Goal: Book appointment/travel/reservation

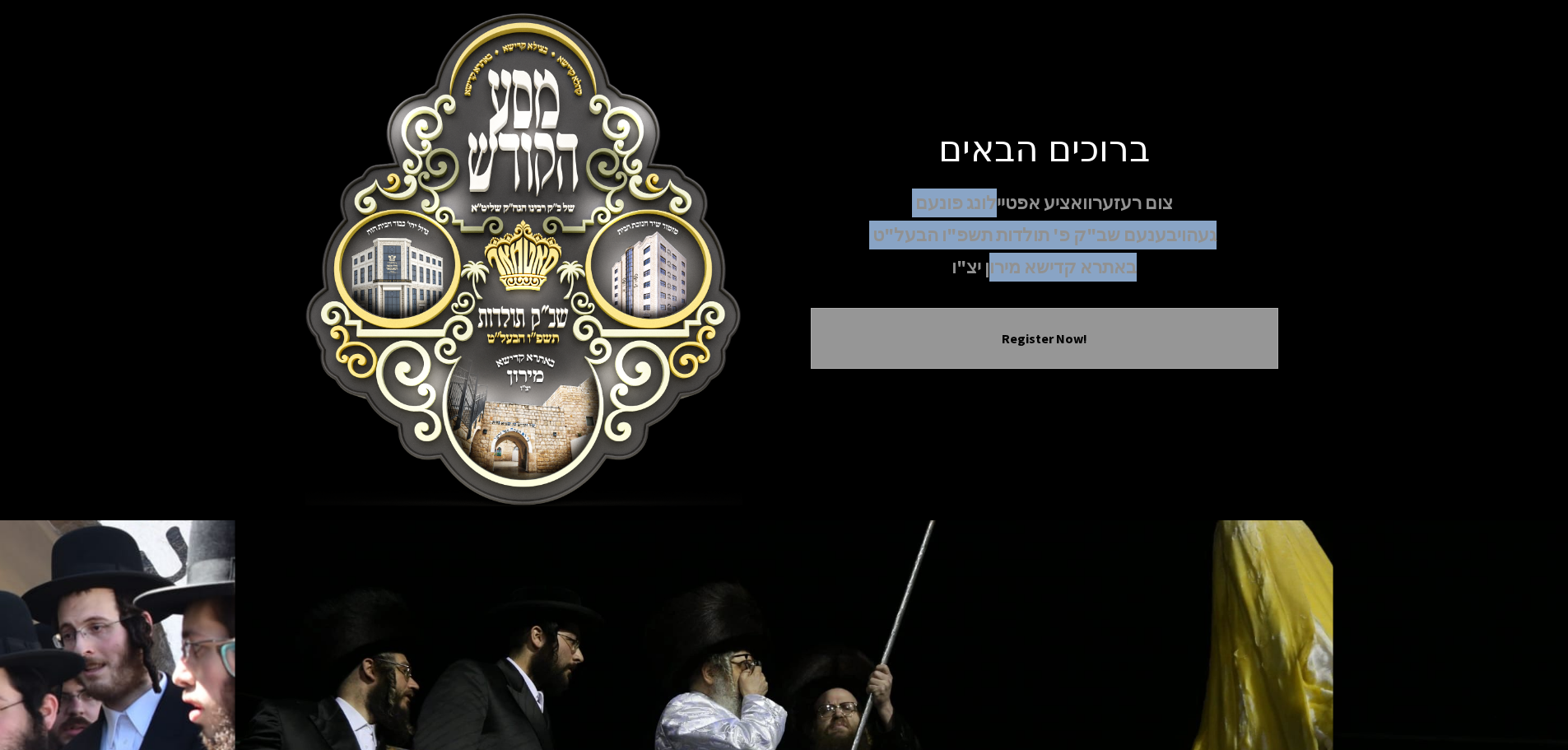
drag, startPoint x: 999, startPoint y: 178, endPoint x: 994, endPoint y: 237, distance: 59.2
click at [994, 236] on div "צום רעזערוואציע אפטיילונג פונעם געהויבענעם שב"ק פ' תולדות תשפ"ו הבעל"ט באתרא קד…" at bounding box center [1044, 236] width 468 height 94
click at [994, 253] on p "באתרא קדישא מירון יצ"ו" at bounding box center [1044, 267] width 468 height 28
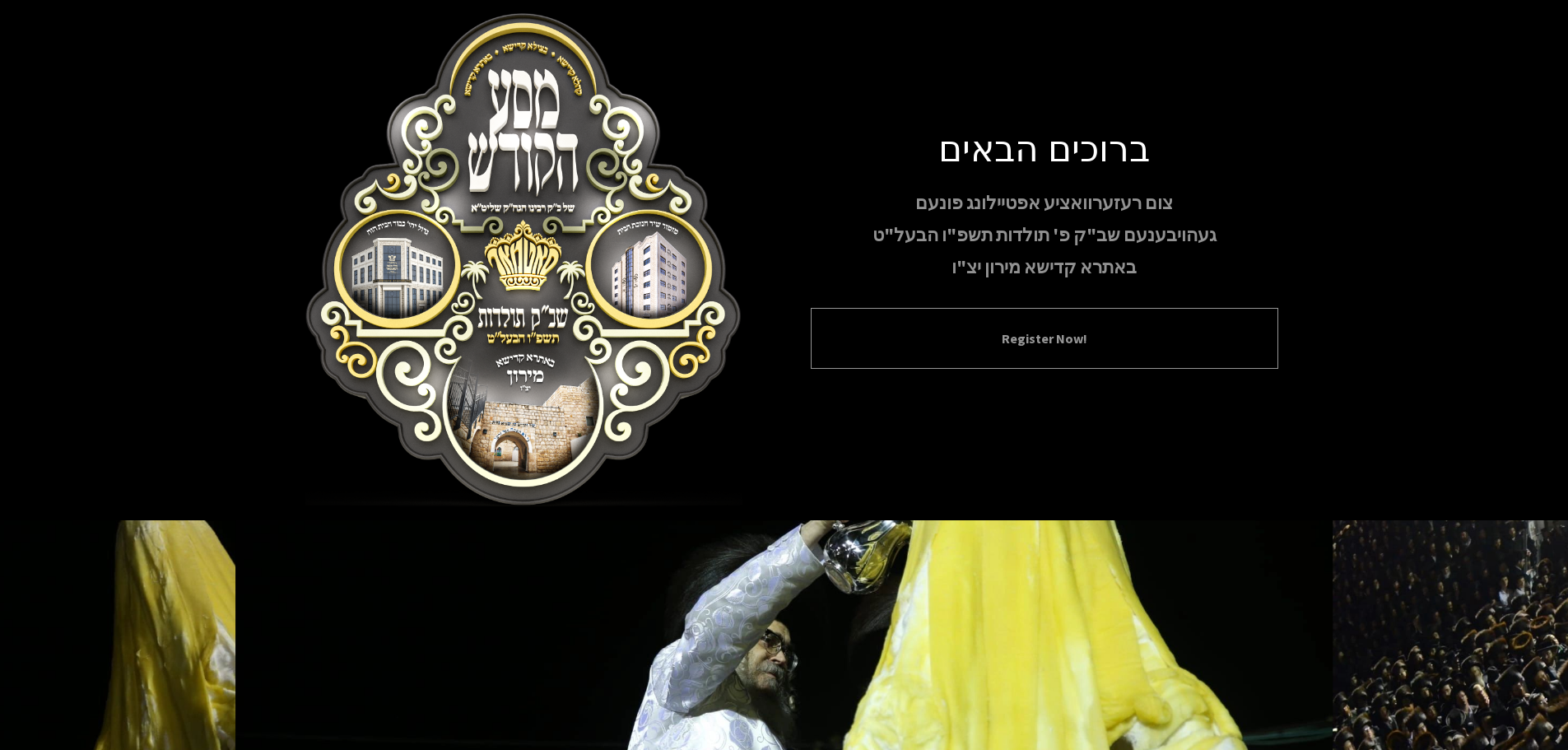
click at [886, 347] on button "Register Now!" at bounding box center [1044, 338] width 426 height 20
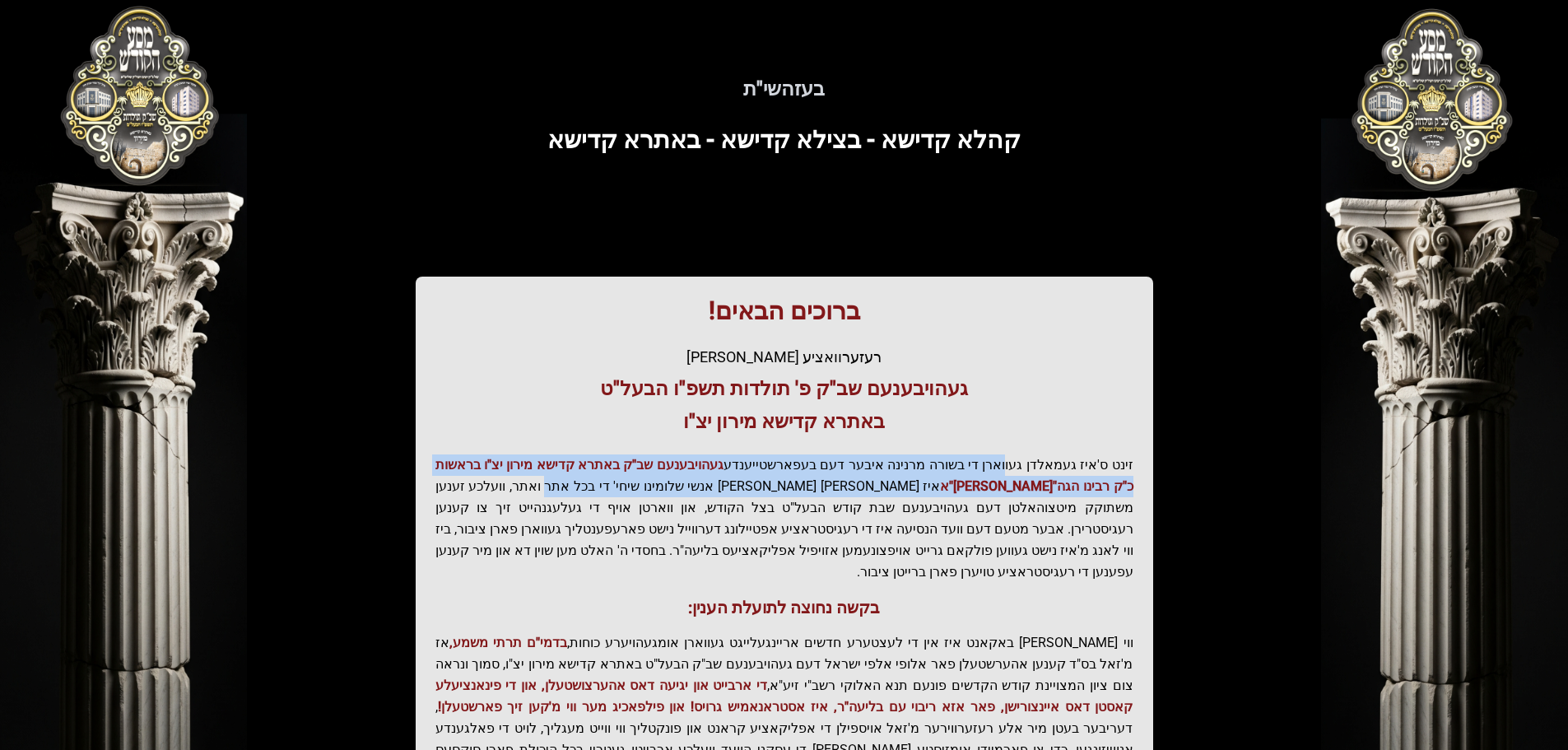
drag, startPoint x: 963, startPoint y: 471, endPoint x: 674, endPoint y: 502, distance: 290.7
click at [684, 500] on p "זינט ס'איז געמאלדן געווארן די בשורה מרנינה איבער דעם בעפארשטייענדע געהויבענעם ש…" at bounding box center [784, 519] width 698 height 128
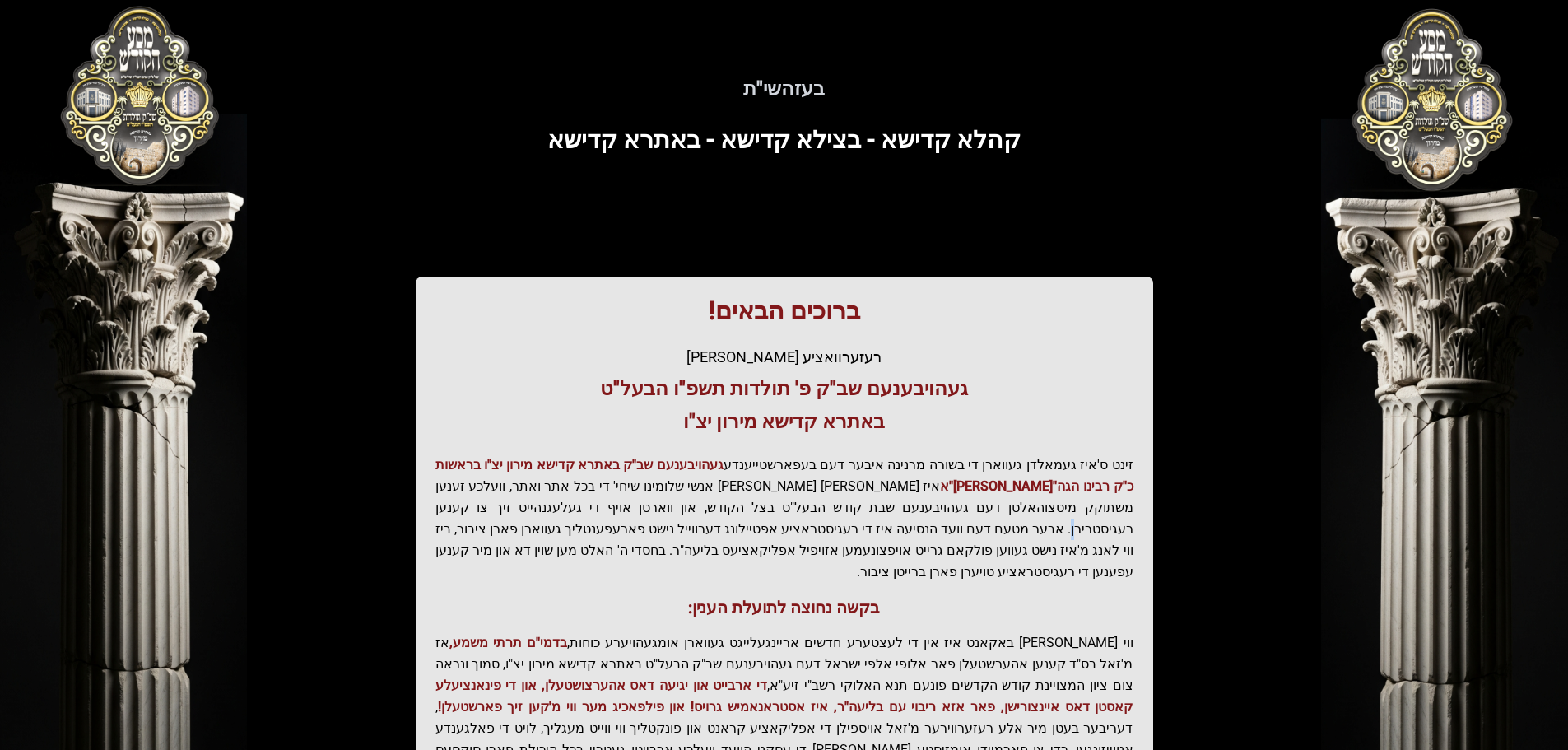
click at [643, 497] on p "זינט ס'איז געמאלדן געווארן די בשורה מרנינה איבער דעם בעפארשטייענדע געהויבענעם ש…" at bounding box center [784, 519] width 698 height 128
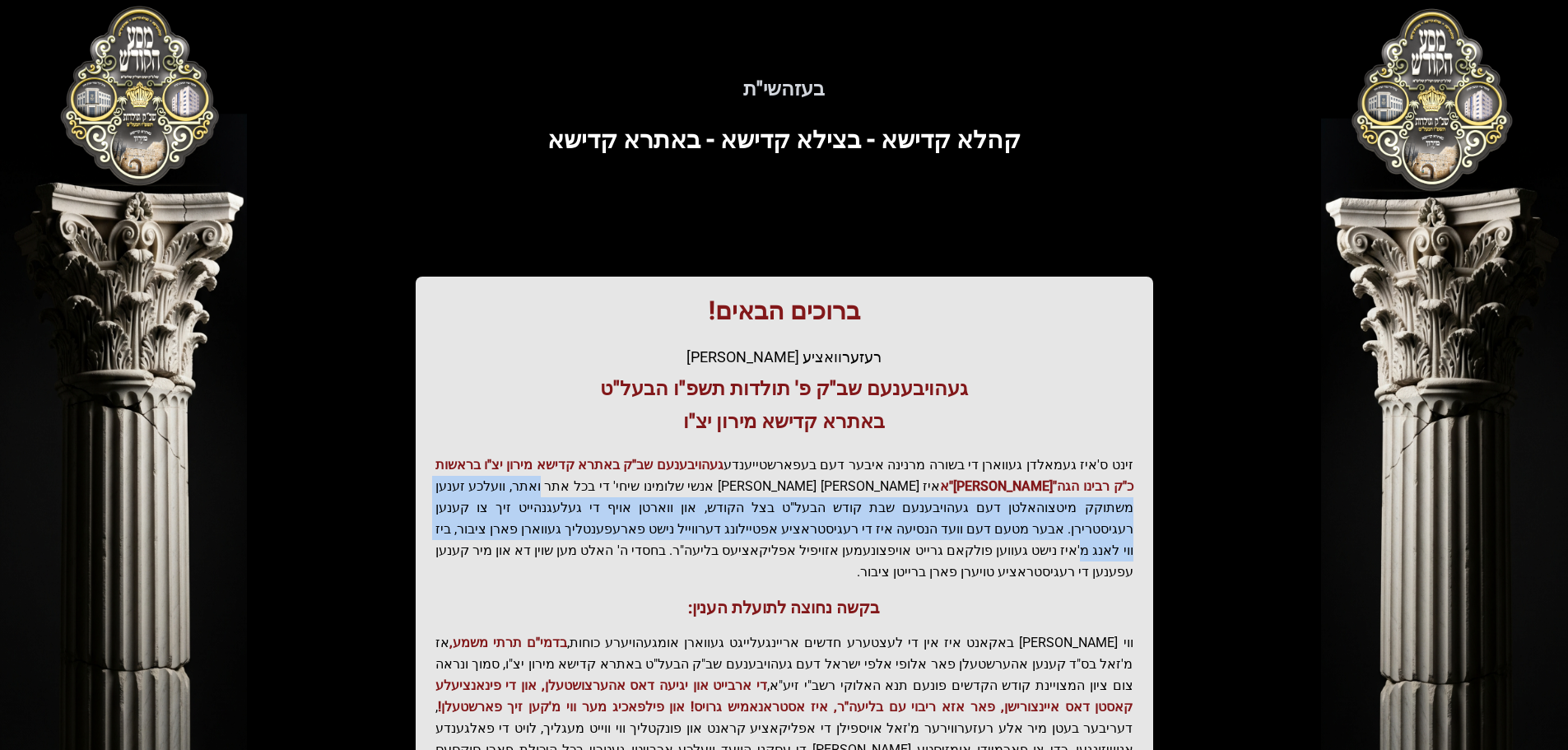
drag, startPoint x: 695, startPoint y: 513, endPoint x: 696, endPoint y: 528, distance: 15.0
click at [696, 527] on p "זינט ס'איז געמאלדן געווארן די בשורה מרנינה איבער דעם בעפארשטייענדע געהויבענעם ש…" at bounding box center [784, 519] width 698 height 128
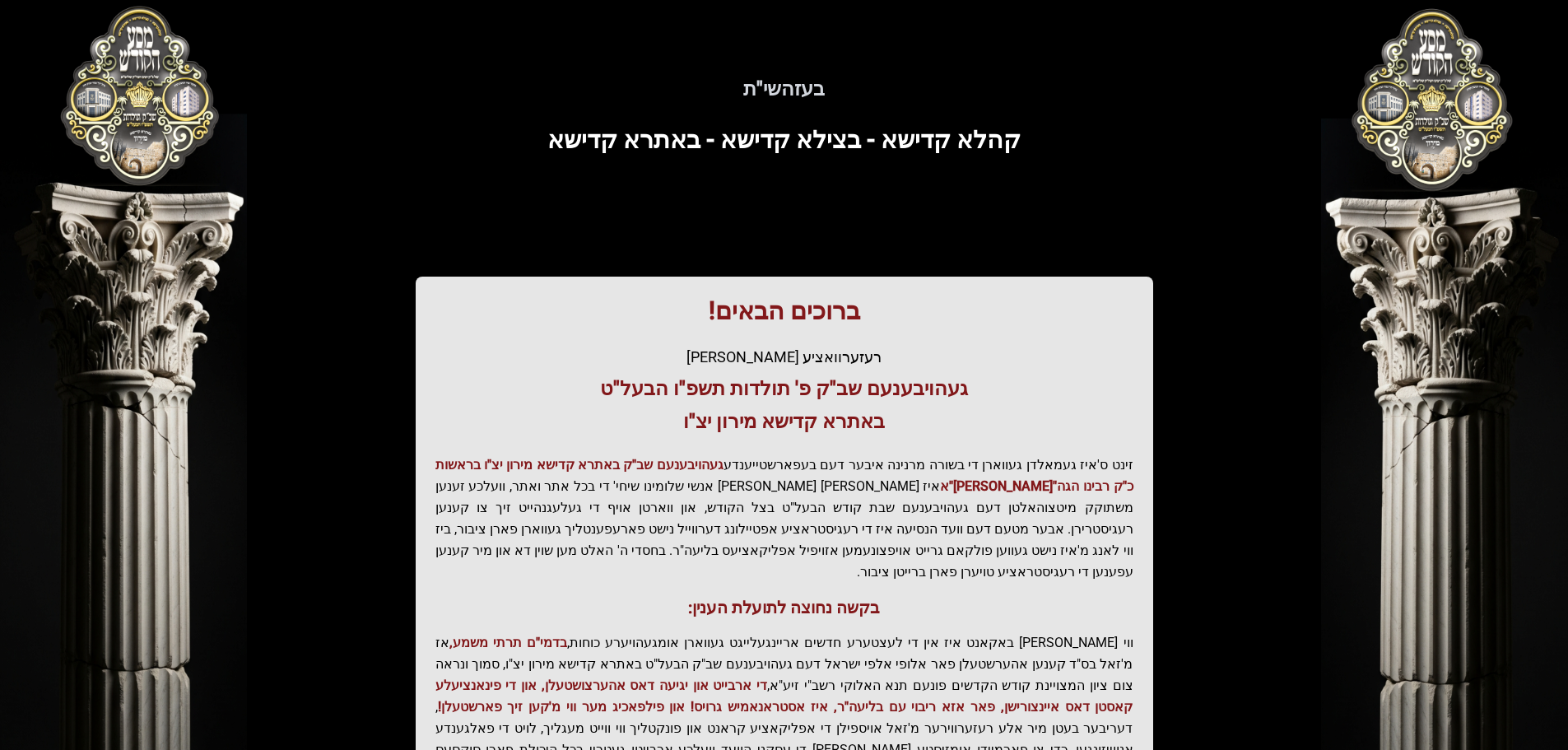
click at [694, 528] on p "זינט ס'איז געמאלדן געווארן די בשורה מרנינה איבער דעם בעפארשטייענדע געהויבענעם ש…" at bounding box center [784, 519] width 698 height 128
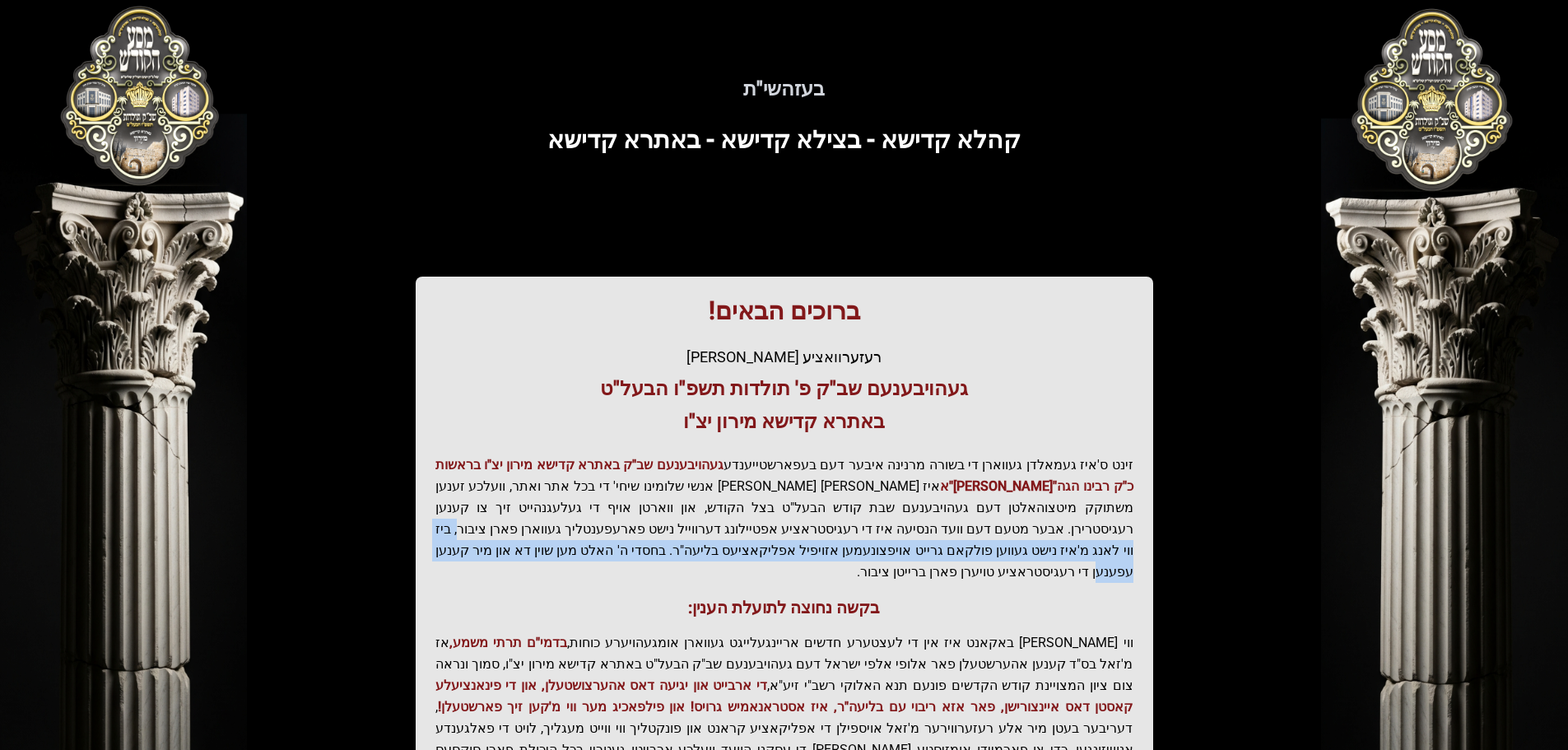
drag, startPoint x: 778, startPoint y: 556, endPoint x: 778, endPoint y: 564, distance: 8.0
click at [778, 562] on div "ברוכים הבאים! רעזערוואציע אפטיילונג פונעם געהויבענעם שב"ק פ' תולדות תשפ"ו הבעל"…" at bounding box center [784, 561] width 737 height 568
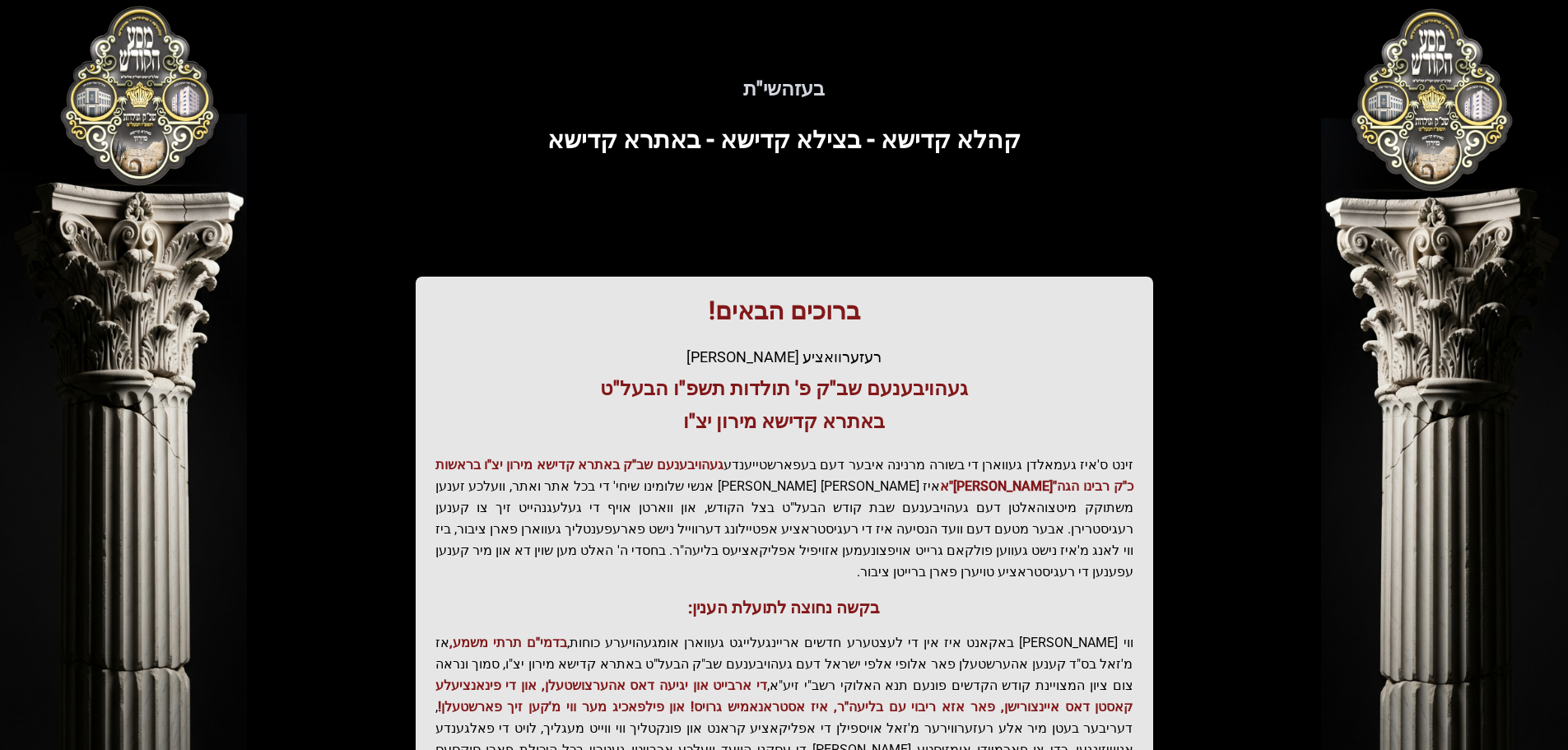
click at [745, 596] on h3 "בקשה נחוצה לתועלת הענין:" at bounding box center [784, 607] width 698 height 23
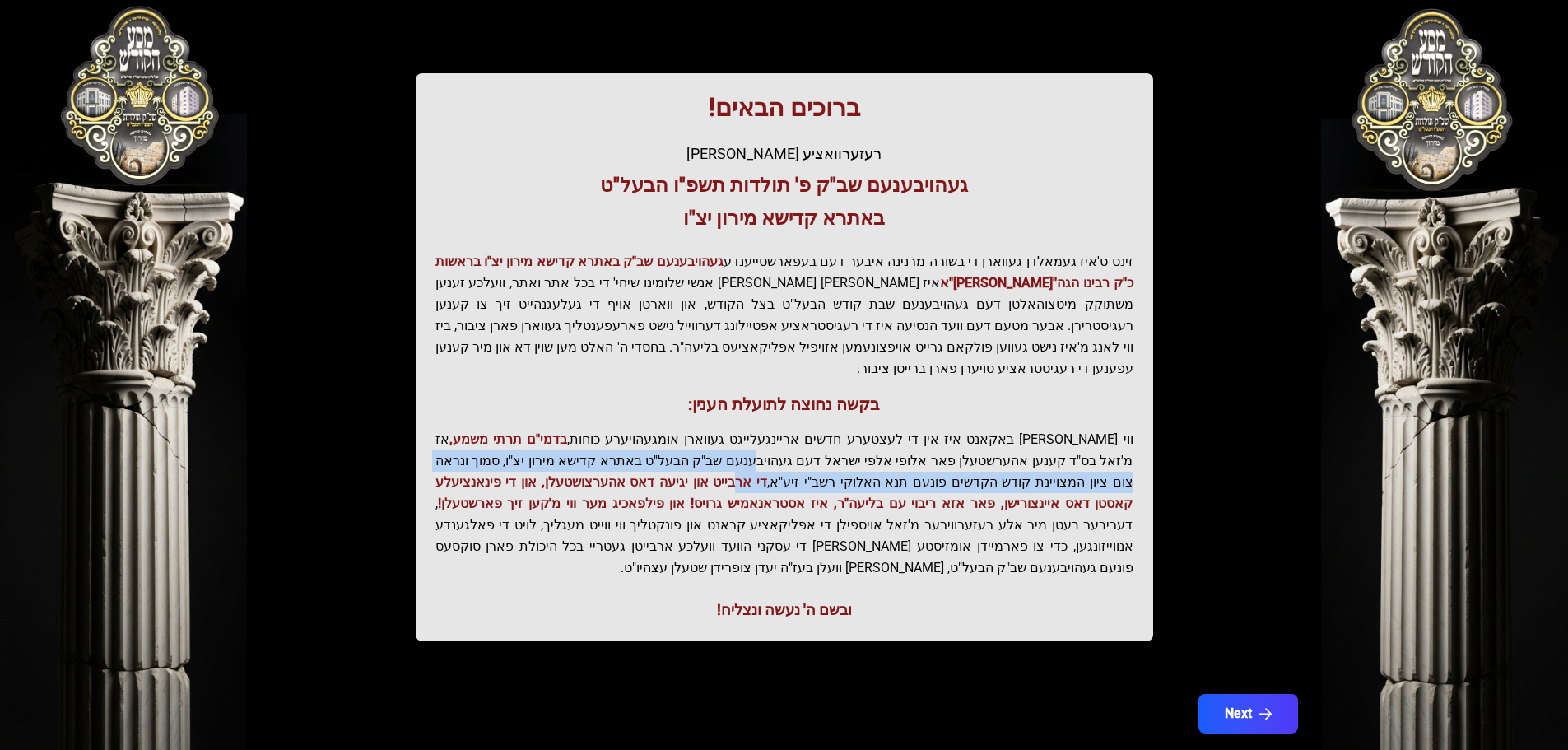
drag, startPoint x: 868, startPoint y: 432, endPoint x: 942, endPoint y: 470, distance: 83.2
click at [942, 470] on p "ווי שוין ברייט באקאנט איז אין די לעצטערע חדשים אריינגעלייגט געווארן אומגעהויערע…" at bounding box center [784, 503] width 698 height 149
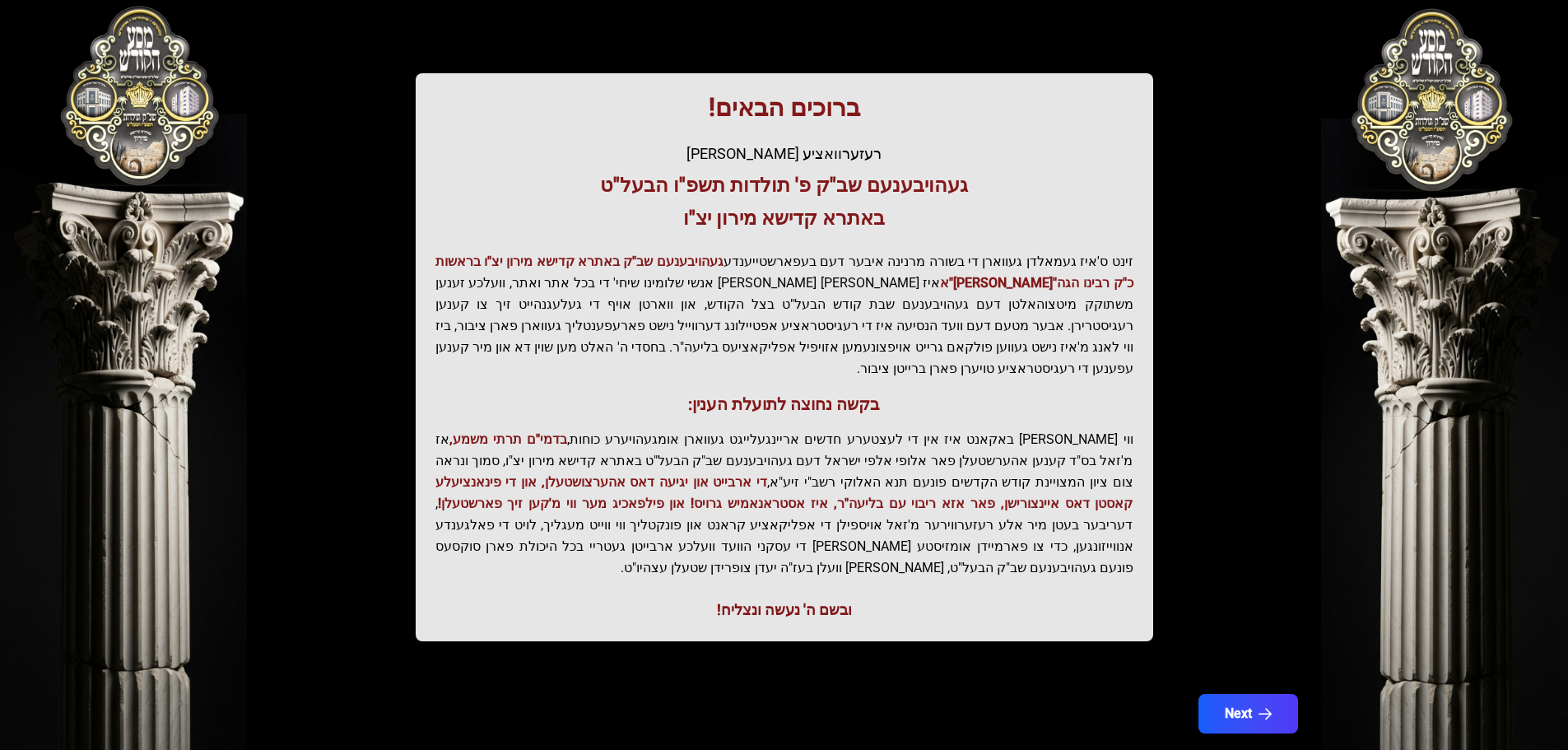
click at [899, 474] on span "די ארבייט און יגיעה דאס אהערצושטעלן, און די פינאנציעלע קאסטן דאס איינצורישן, פא…" at bounding box center [784, 492] width 698 height 37
drag, startPoint x: 789, startPoint y: 452, endPoint x: 600, endPoint y: 449, distance: 189.0
click at [602, 447] on p "ווי שוין ברייט באקאנט איז אין די לעצטערע חדשים אריינגעלייגט געווארן אומגעהויערע…" at bounding box center [784, 503] width 698 height 149
click at [591, 474] on span "די ארבייט און יגיעה דאס אהערצושטעלן, און די פינאנציעלע קאסטן דאס איינצורישן, פא…" at bounding box center [784, 492] width 698 height 37
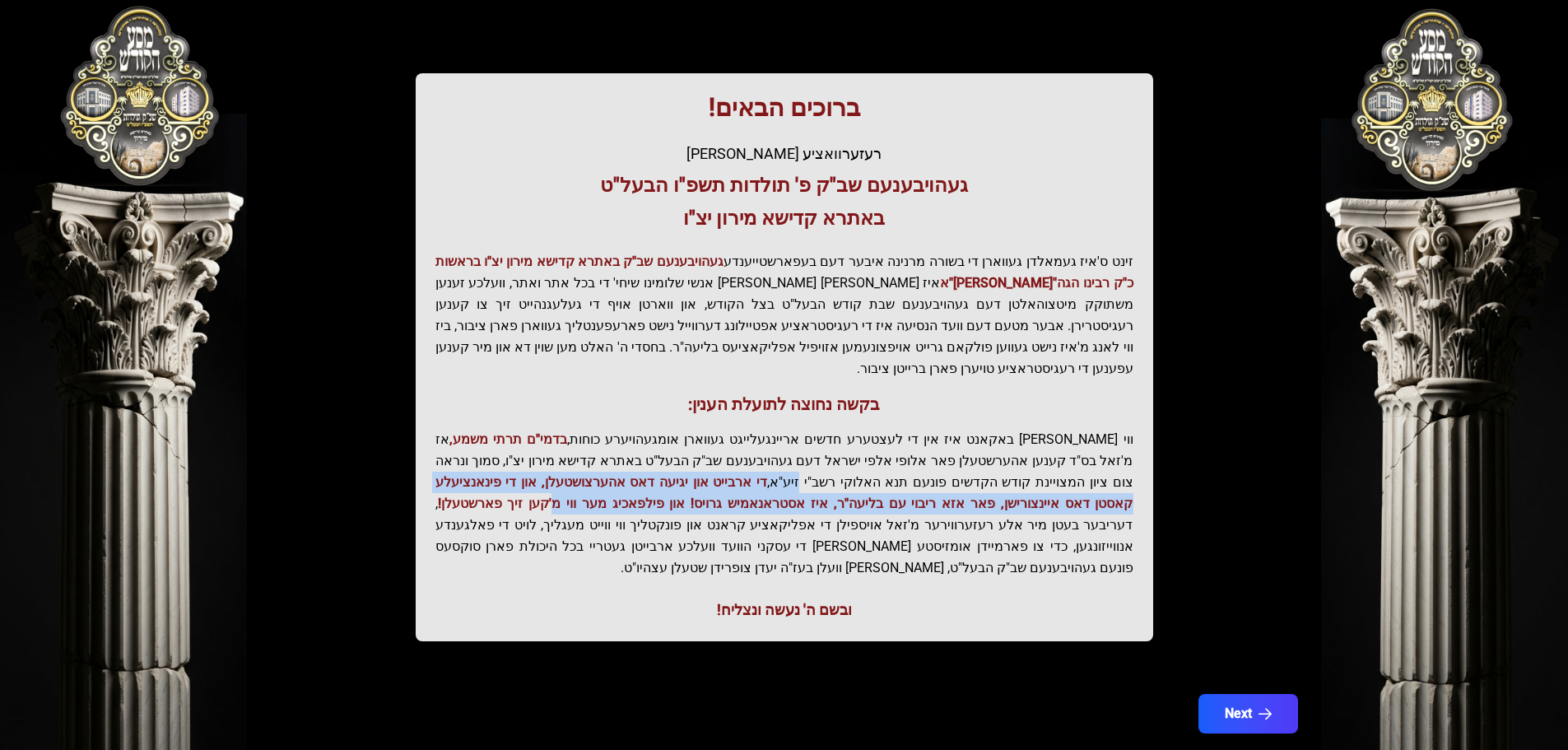
drag, startPoint x: 1004, startPoint y: 470, endPoint x: 796, endPoint y: 490, distance: 209.0
click at [818, 490] on p "ווי שוין ברייט באקאנט איז אין די לעצטערע חדשים אריינגעלייגט געווארן אומגעהויערע…" at bounding box center [784, 503] width 698 height 149
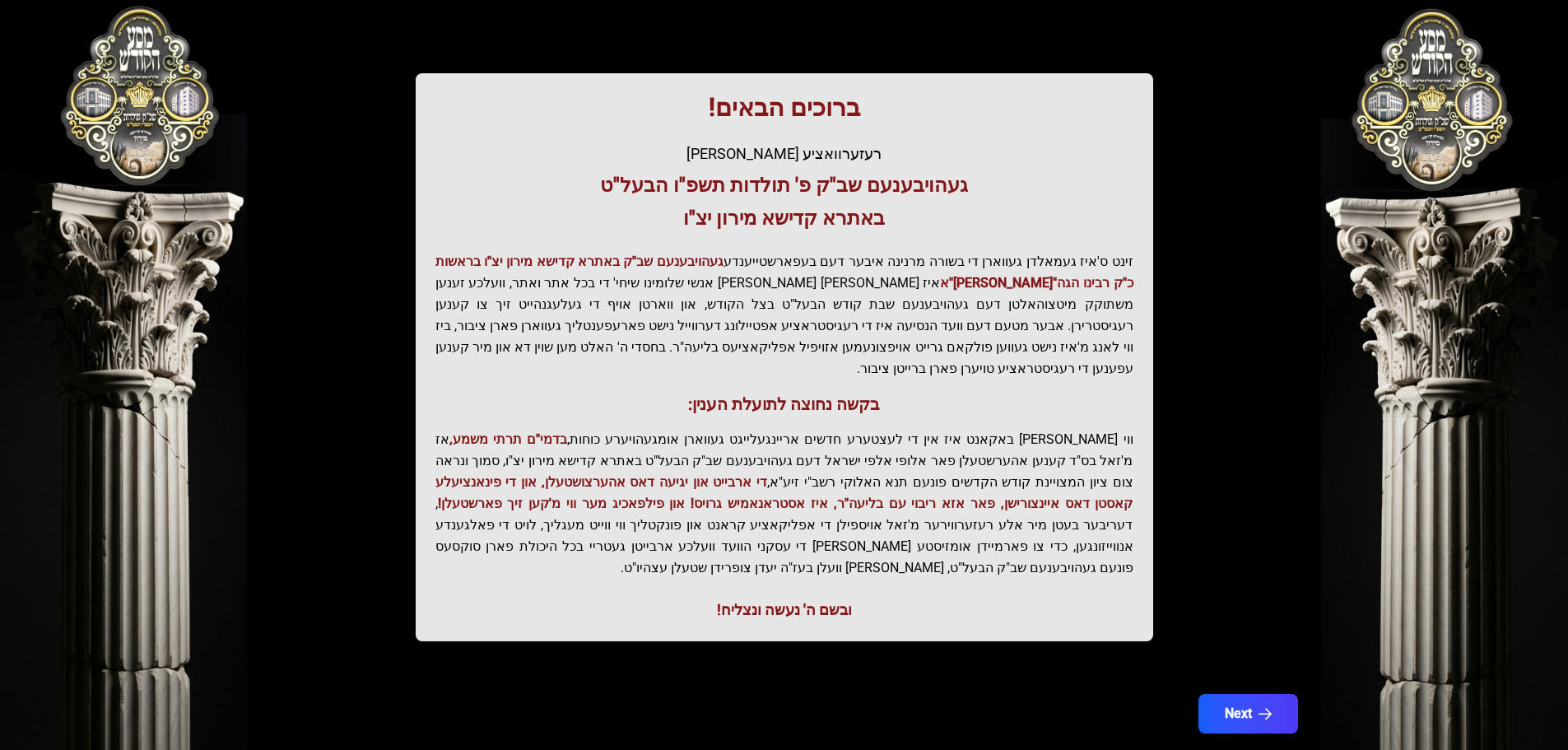
click at [791, 490] on p "ווי שוין ברייט באקאנט איז אין די לעצטערע חדשים אריינגעלייגט געווארן אומגעהויערע…" at bounding box center [784, 503] width 698 height 149
click at [797, 488] on span "די ארבייט און יגיעה דאס אהערצושטעלן, און די פינאנציעלע קאסטן דאס איינצורישן, פא…" at bounding box center [784, 492] width 698 height 37
click at [673, 492] on p "ווי שוין ברייט באקאנט איז אין די לעצטערע חדשים אריינגעלייגט געווארן אומגעהויערע…" at bounding box center [784, 503] width 698 height 149
drag, startPoint x: 1031, startPoint y: 496, endPoint x: 846, endPoint y: 497, distance: 185.0
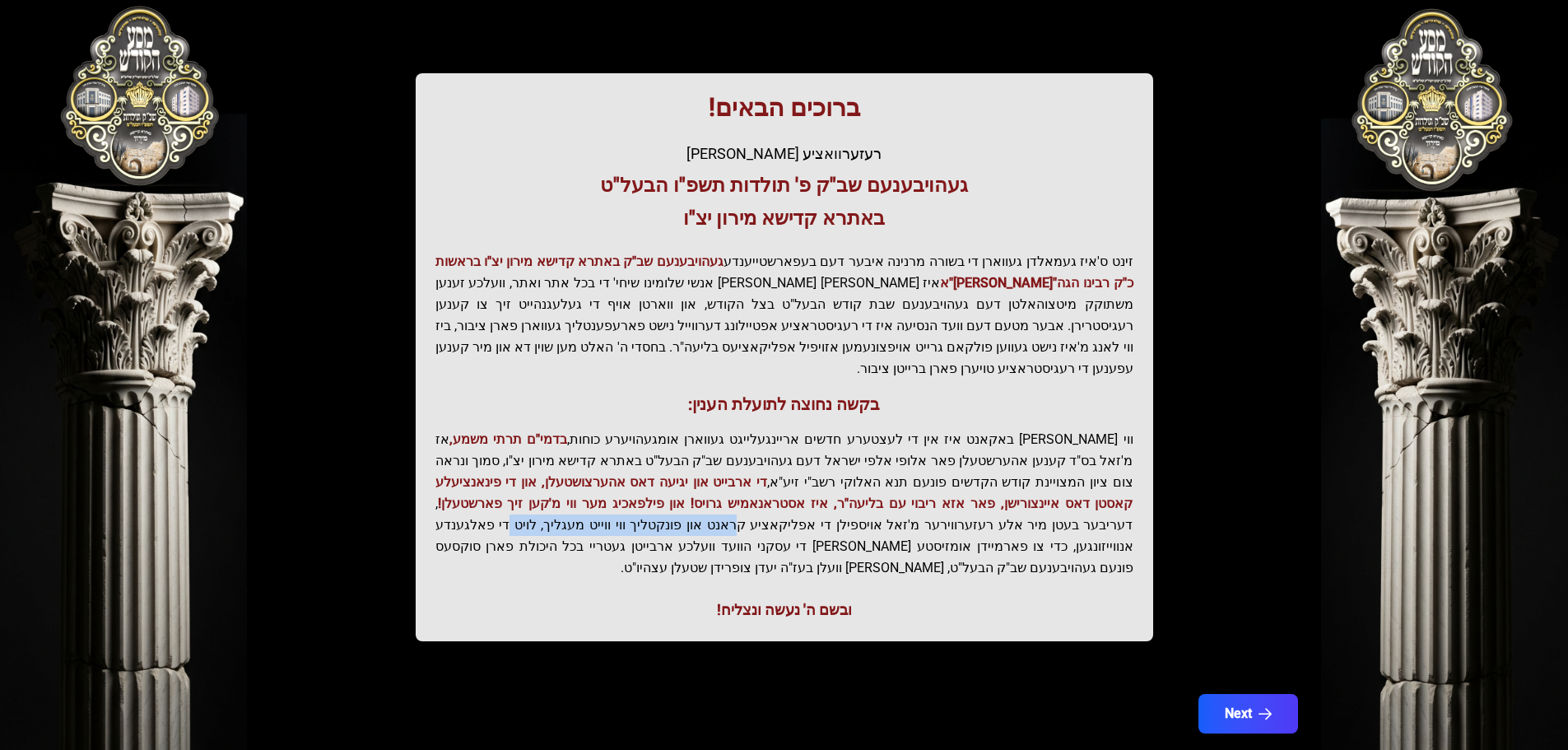
click at [846, 497] on p "ווי שוין ברייט באקאנט איז אין די לעצטערע חדשים אריינגעלייגט געווארן אומגעהויערע…" at bounding box center [784, 503] width 698 height 149
drag, startPoint x: 1012, startPoint y: 502, endPoint x: 821, endPoint y: 512, distance: 191.3
click at [828, 512] on p "ווי שוין ברייט באקאנט איז אין די לעצטערע חדשים אריינגעלייגט געווארן אומגעהויערע…" at bounding box center [784, 503] width 698 height 149
click at [819, 512] on p "ווי שוין ברייט באקאנט איז אין די לעצטערע חדשים אריינגעלייגט געווארן אומגעהויערע…" at bounding box center [784, 503] width 698 height 149
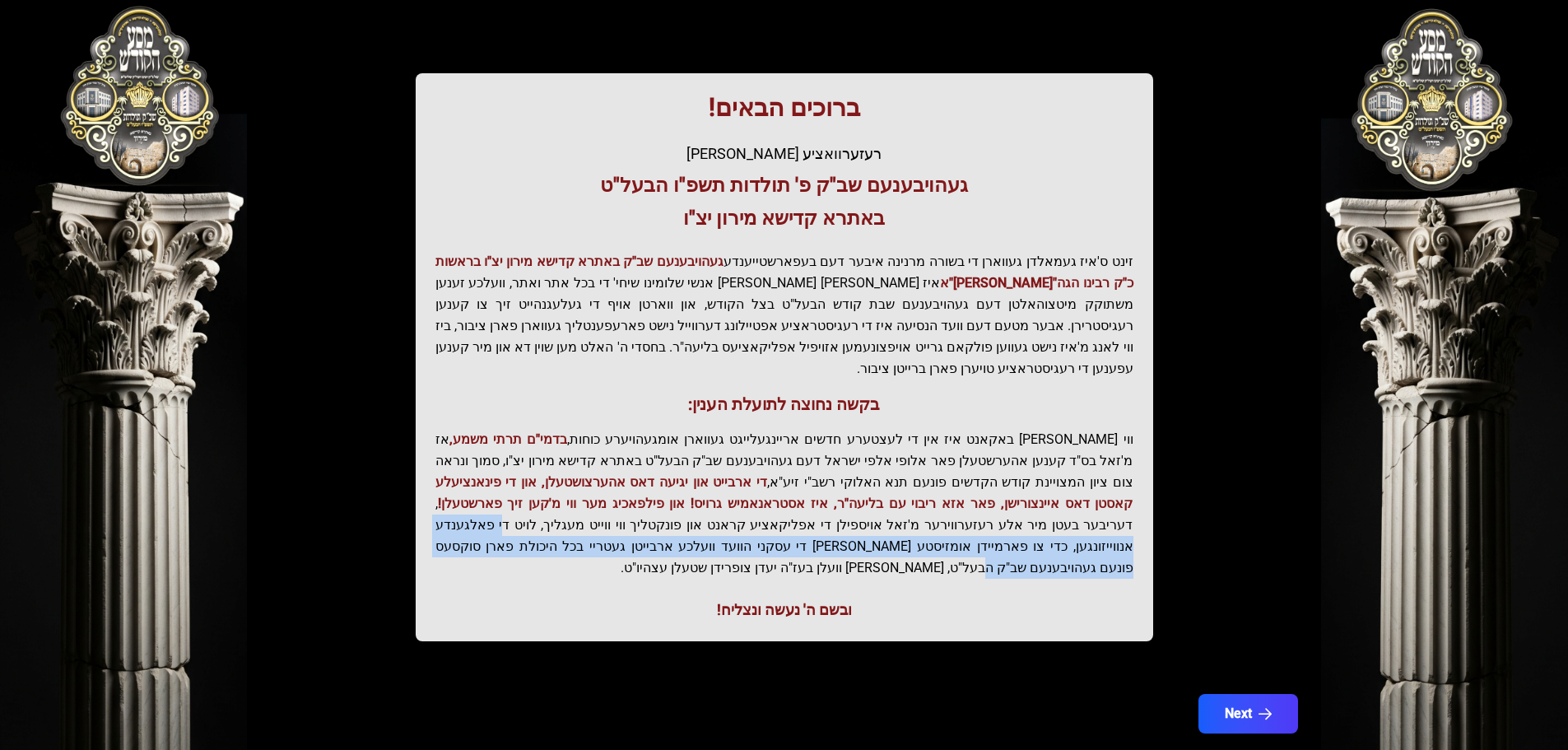
drag, startPoint x: 779, startPoint y: 503, endPoint x: 726, endPoint y: 530, distance: 59.5
click at [729, 528] on p "ווי שוין ברייט באקאנט איז אין די לעצטערע חדשים אריינגעלייגט געווארן אומגעהויערע…" at bounding box center [784, 503] width 698 height 149
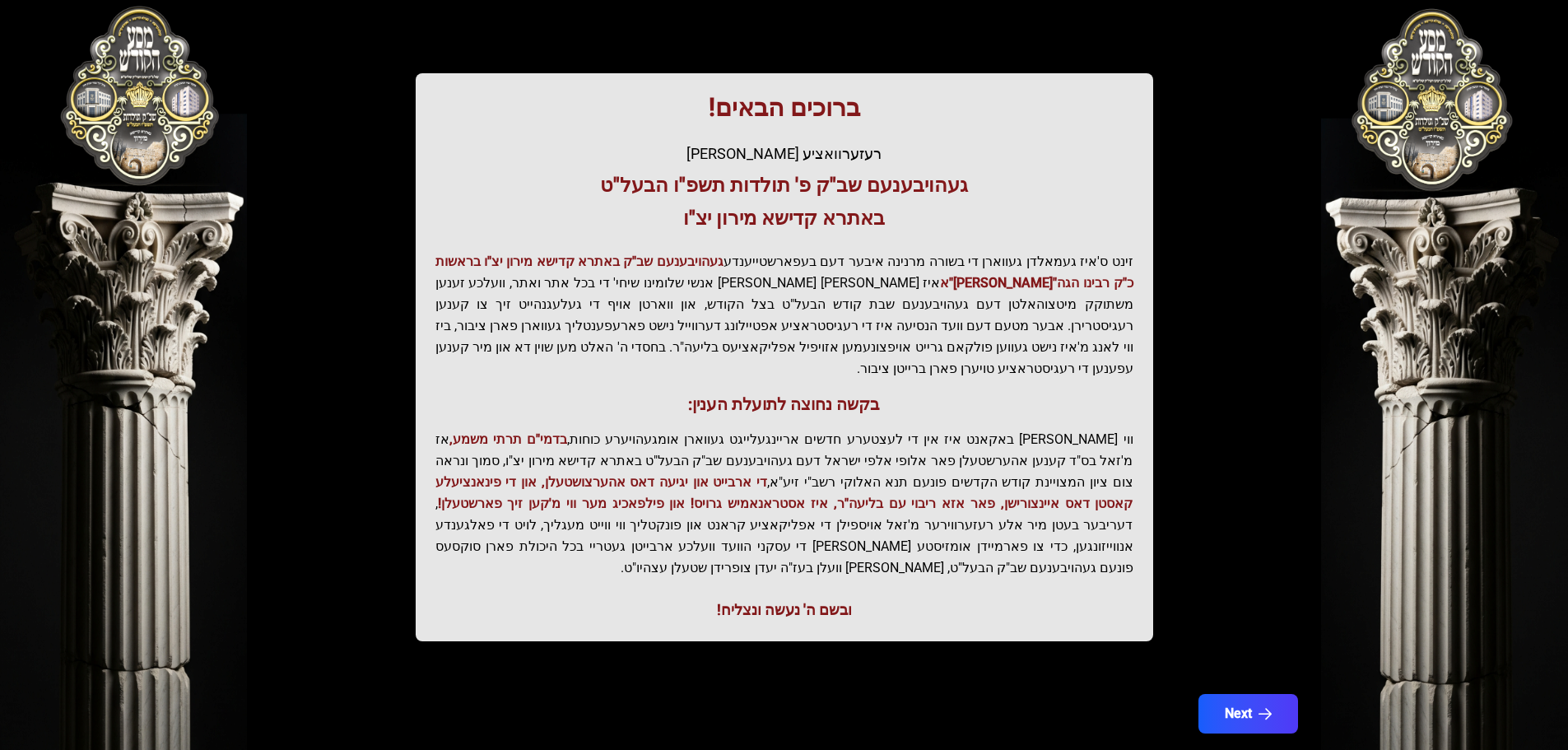
click at [726, 530] on p "ווי שוין ברייט באקאנט איז אין די לעצטערע חדשים אריינגעלייגט געווארן אומגעהויערע…" at bounding box center [784, 503] width 698 height 149
click at [1256, 693] on button "Next" at bounding box center [1248, 713] width 105 height 41
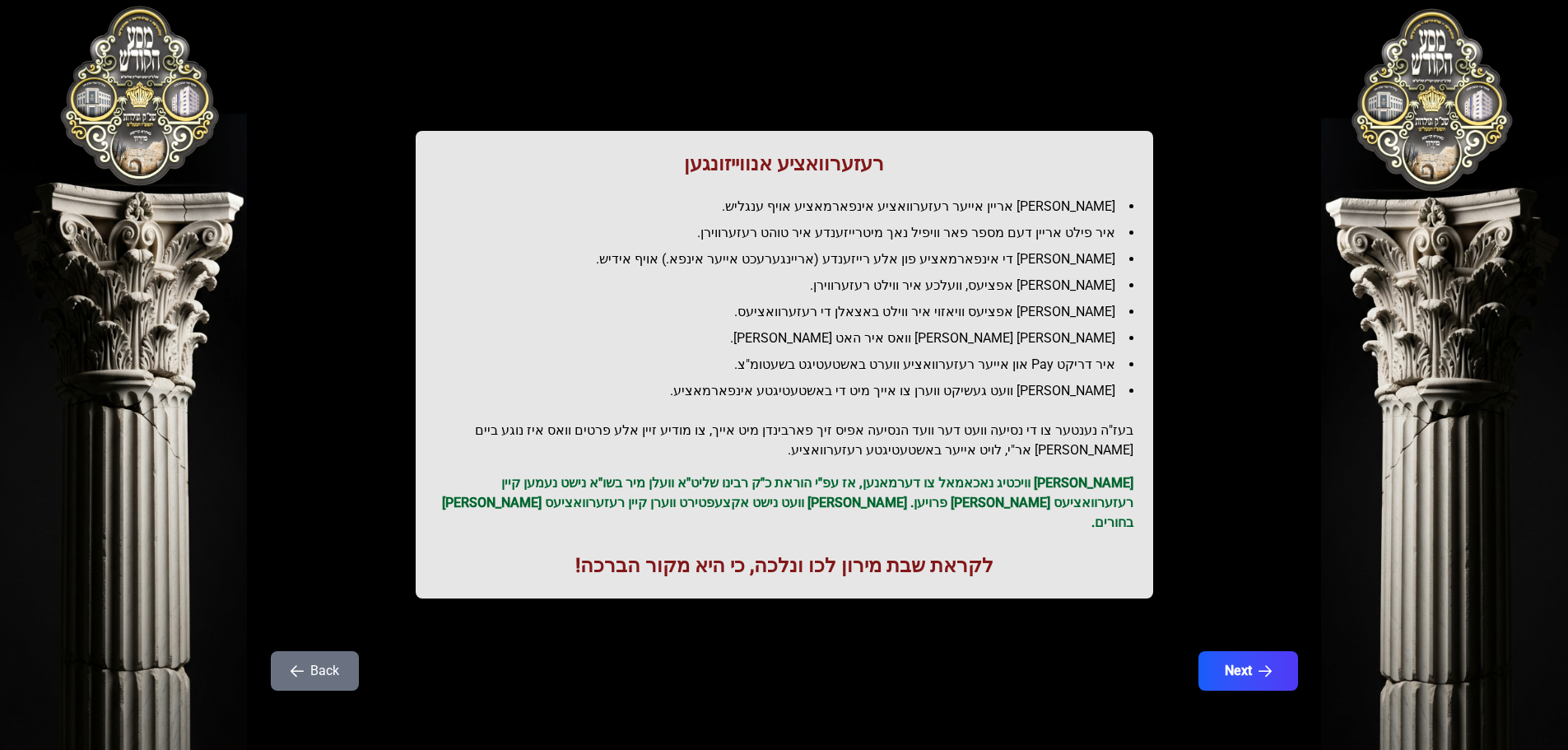
scroll to position [0, 0]
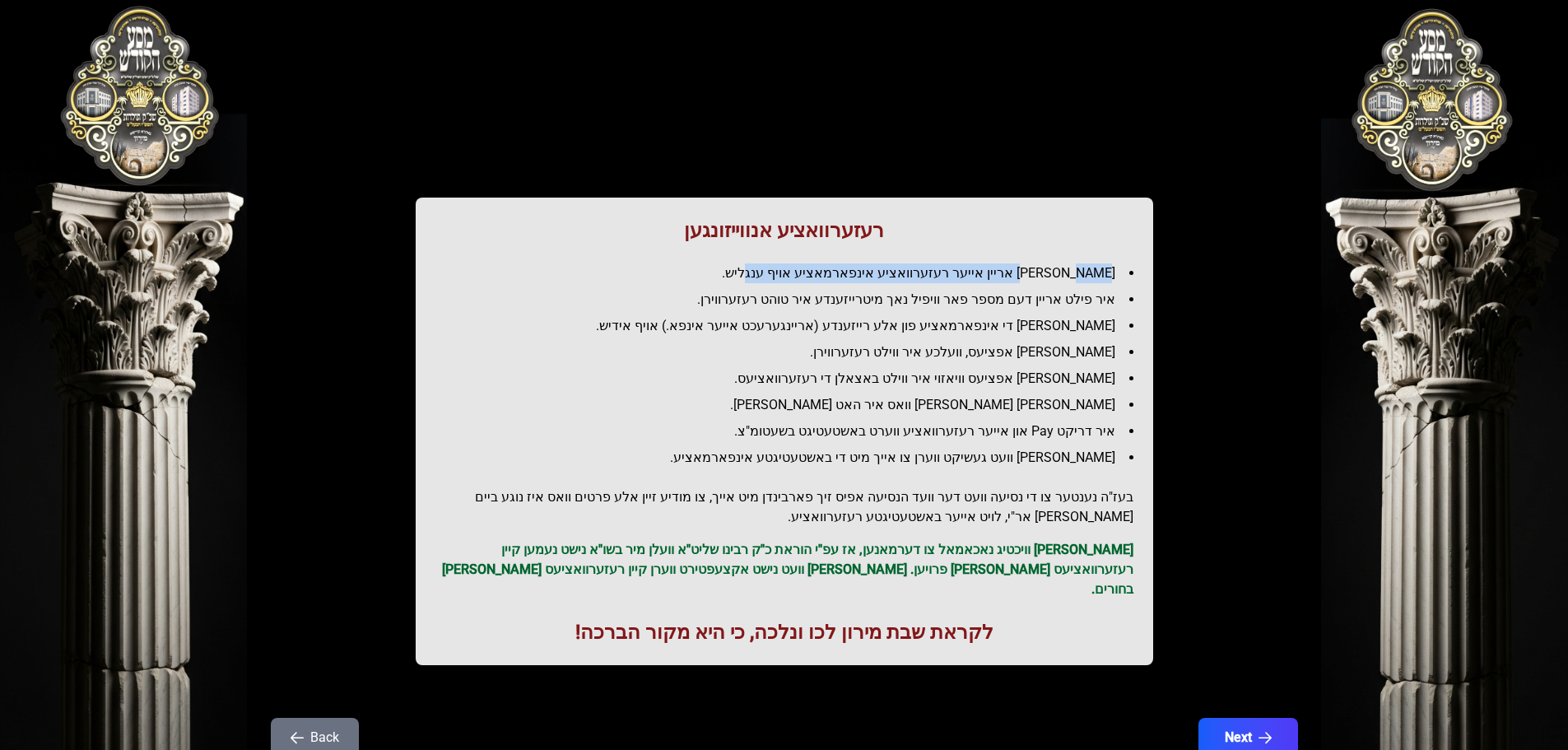
drag, startPoint x: 1076, startPoint y: 271, endPoint x: 798, endPoint y: 269, distance: 278.0
click at [802, 268] on li "[PERSON_NAME] אריין אייער רעזערוואציע אינפארמאציע אויף ענגליש." at bounding box center [790, 273] width 685 height 20
click at [798, 269] on li "[PERSON_NAME] אריין אייער רעזערוואציע אינפארמאציע אויף ענגליש." at bounding box center [790, 273] width 685 height 20
drag, startPoint x: 1077, startPoint y: 301, endPoint x: 838, endPoint y: 294, distance: 239.1
click at [842, 294] on li "איר פילט אריין דעם מספר פאר וויפיל נאך מיטרייזענדע איר טוהט רעזערווירן." at bounding box center [790, 300] width 685 height 20
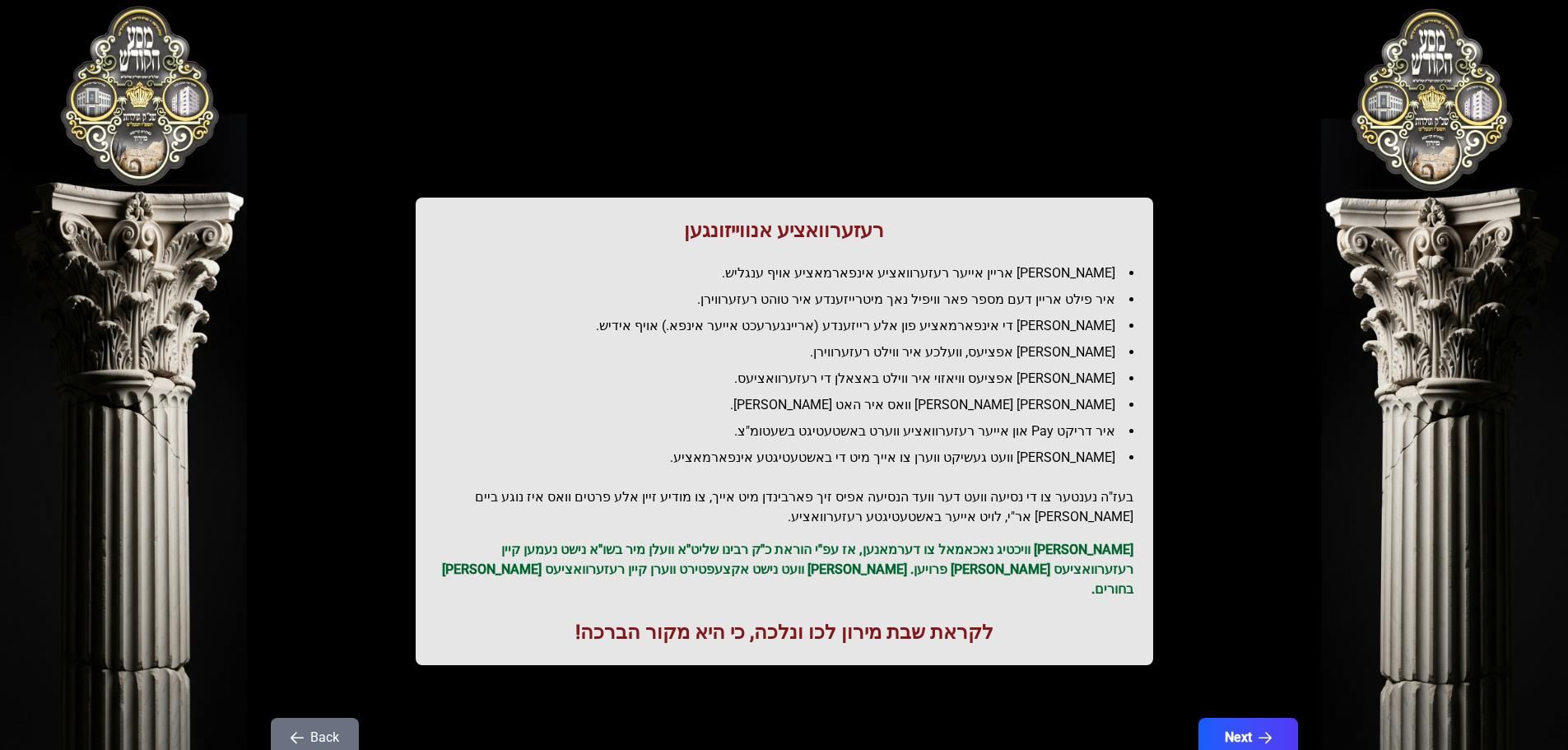
click at [826, 294] on li "איר פילט אריין דעם מספר פאר וויפיל נאך מיטרייזענדע איר טוהט רעזערווירן." at bounding box center [790, 300] width 685 height 20
drag, startPoint x: 1102, startPoint y: 303, endPoint x: 986, endPoint y: 299, distance: 116.1
click at [998, 299] on li "איר פילט אריין דעם מספר פאר וויפיל נאך מיטרייזענדע איר טוהט רעזערווירן." at bounding box center [790, 300] width 685 height 20
click at [986, 299] on li "איר פילט אריין דעם מספר פאר וויפיל נאך מיטרייזענדע איר טוהט רעזערווירן." at bounding box center [790, 300] width 685 height 20
click at [1008, 301] on li "איר פילט אריין דעם מספר פאר וויפיל נאך מיטרייזענדע איר טוהט רעזערווירן." at bounding box center [790, 300] width 685 height 20
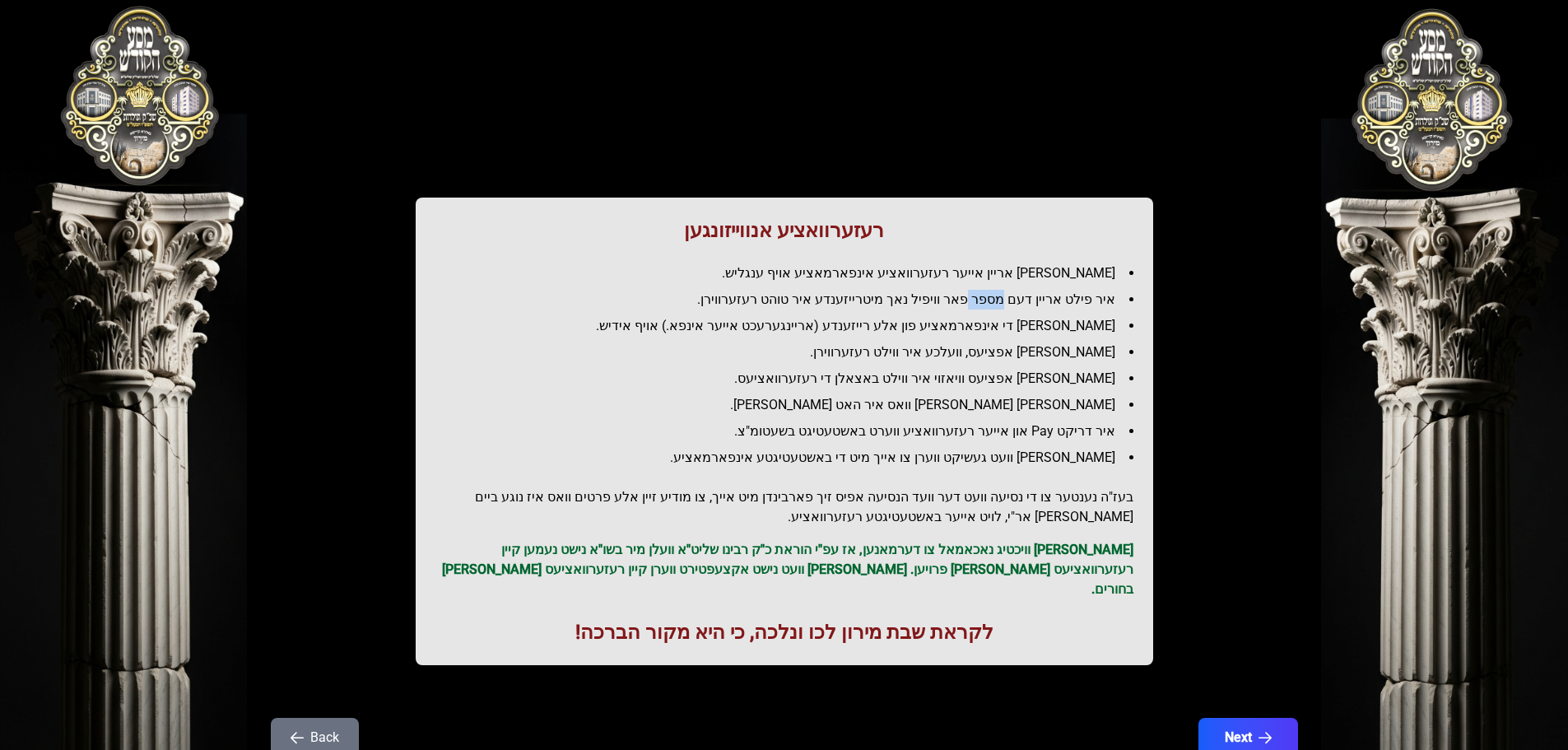
click at [1008, 301] on li "איר פילט אריין דעם מספר פאר וויפיל נאך מיטרייזענדע איר טוהט רעזערווירן." at bounding box center [790, 300] width 685 height 20
click at [982, 302] on li "איר פילט אריין דעם מספר פאר וויפיל נאך מיטרייזענדע איר טוהט רעזערווירן." at bounding box center [790, 300] width 685 height 20
drag, startPoint x: 939, startPoint y: 320, endPoint x: 830, endPoint y: 325, distance: 109.1
click at [850, 325] on li "[PERSON_NAME] די אינפארמאציע פון אלע רייזענדע (אריינגערעכט אייער אינפא.) אויף א…" at bounding box center [790, 326] width 685 height 20
click at [745, 325] on li "[PERSON_NAME] די אינפארמאציע פון אלע רייזענדע (אריינגערעכט אייער אינפא.) אויף א…" at bounding box center [790, 326] width 685 height 20
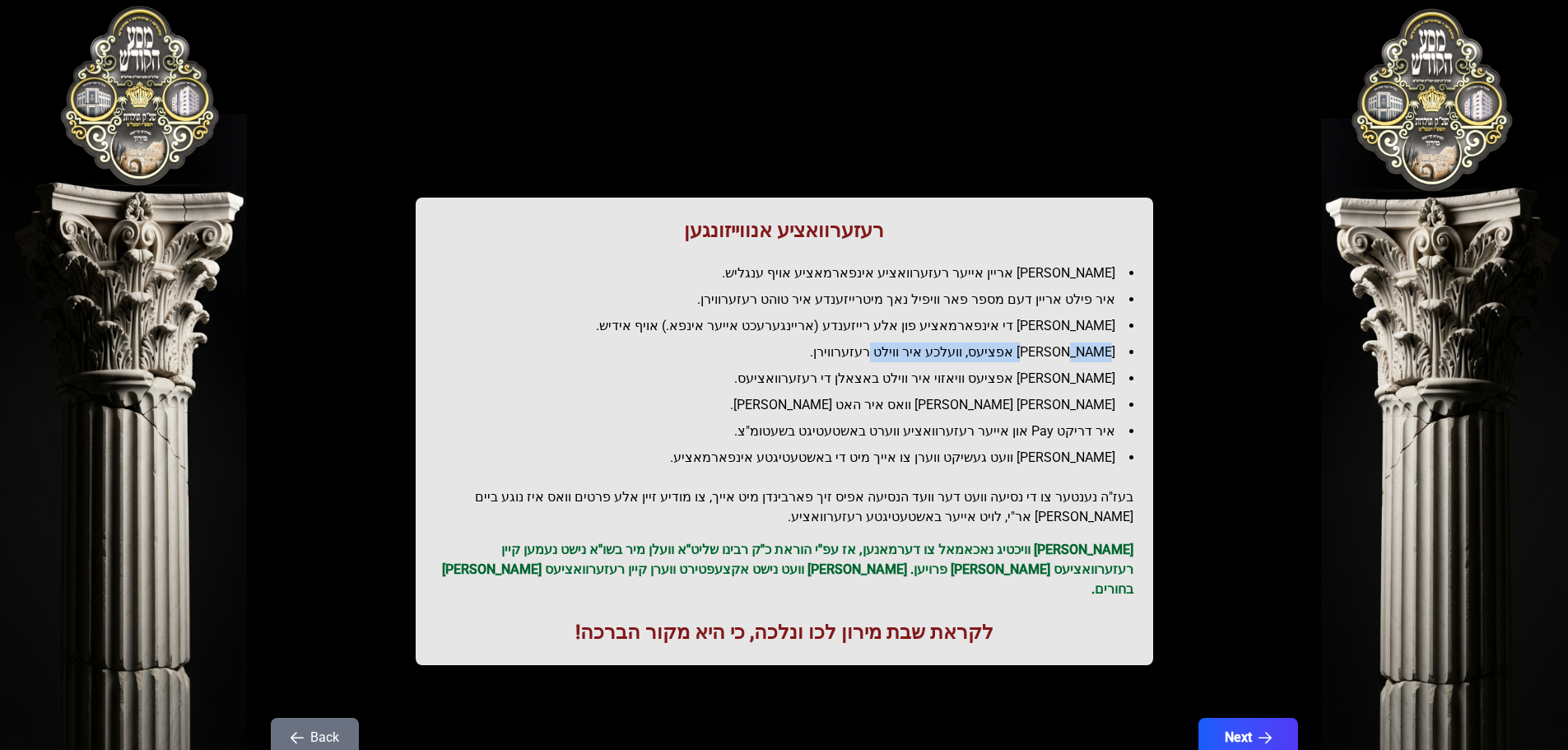
drag, startPoint x: 1077, startPoint y: 353, endPoint x: 875, endPoint y: 349, distance: 202.0
click at [900, 347] on li "[PERSON_NAME] אפציעס, וועלכע איר ווילט רעזערווירן." at bounding box center [790, 352] width 685 height 20
click at [874, 349] on li "[PERSON_NAME] אפציעס, וועלכע איר ווילט רעזערווירן." at bounding box center [790, 352] width 685 height 20
drag, startPoint x: 1033, startPoint y: 377, endPoint x: 822, endPoint y: 378, distance: 211.0
click at [823, 378] on li "[PERSON_NAME] אפציעס וויאזוי איר ווילט באצאלן די רעזערוואציעס." at bounding box center [790, 379] width 685 height 20
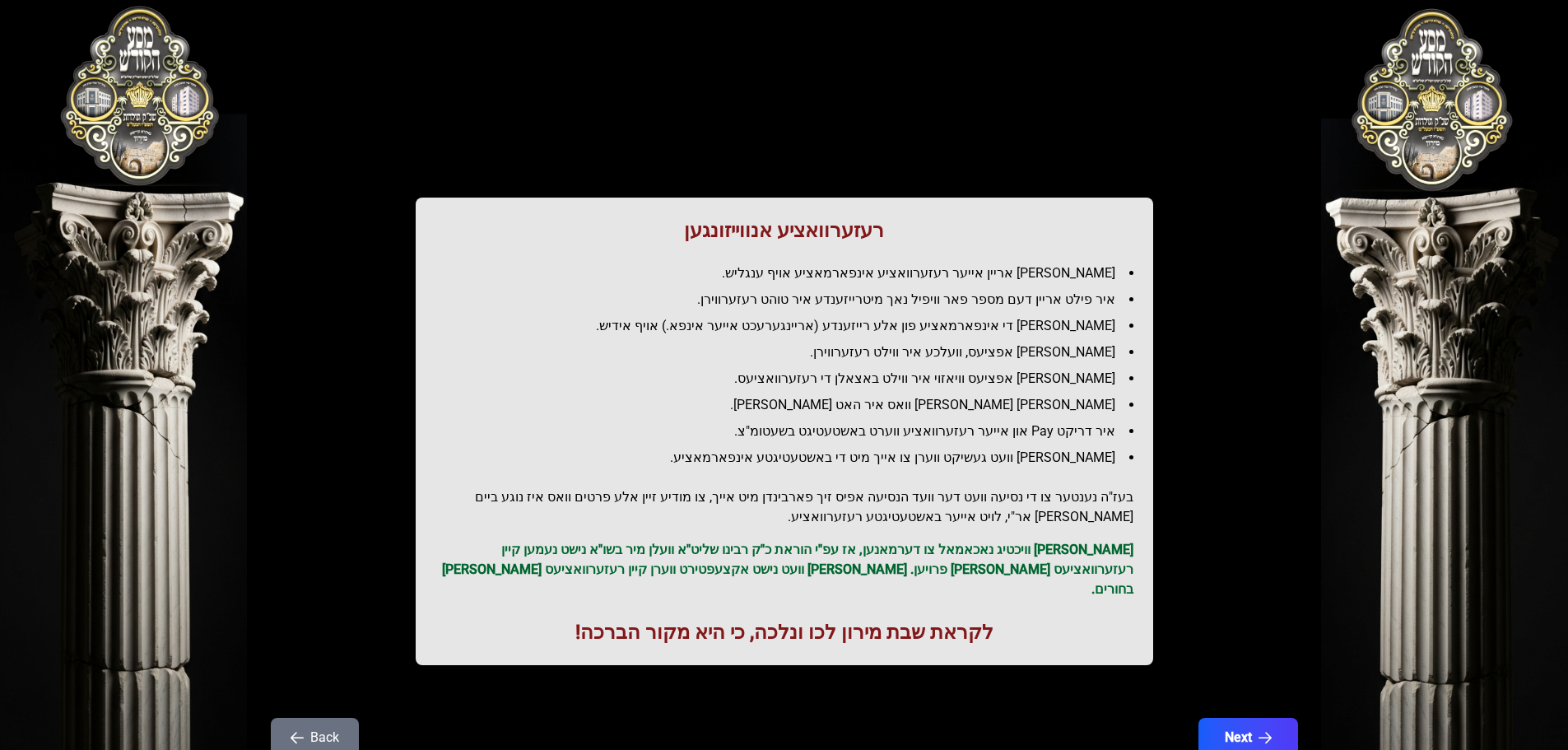
click at [819, 379] on li "[PERSON_NAME] אפציעס וויאזוי איר ווילט באצאלן די רעזערוואציעס." at bounding box center [790, 379] width 685 height 20
drag, startPoint x: 913, startPoint y: 376, endPoint x: 722, endPoint y: 378, distance: 191.0
click at [722, 378] on li "[PERSON_NAME] אפציעס וויאזוי איר ווילט באצאלן די רעזערוואציעס." at bounding box center [790, 379] width 685 height 20
click at [719, 380] on li "[PERSON_NAME] אפציעס וויאזוי איר ווילט באצאלן די רעזערוואציעס." at bounding box center [790, 379] width 685 height 20
drag, startPoint x: 971, startPoint y: 399, endPoint x: 730, endPoint y: 407, distance: 241.1
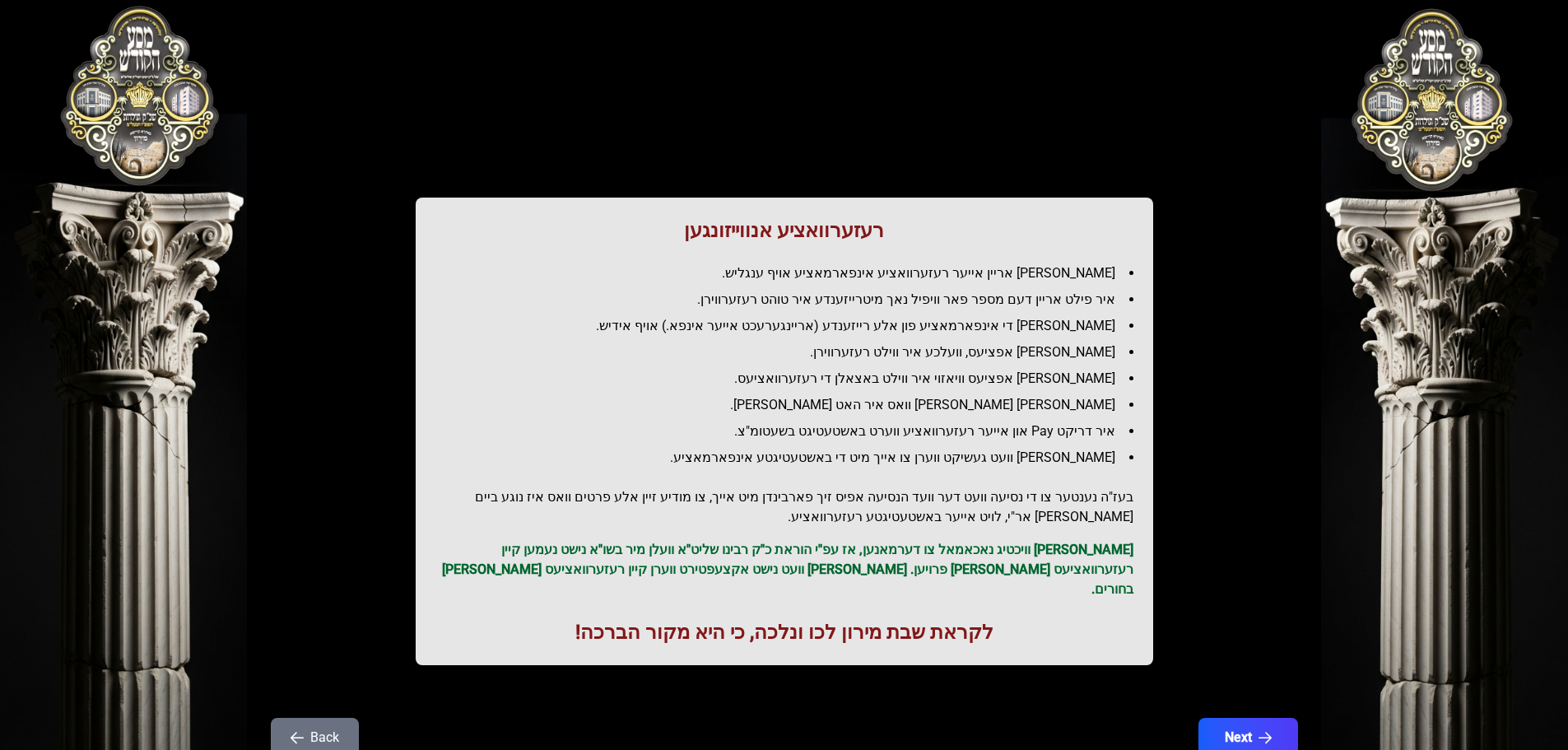
click at [745, 407] on li "[PERSON_NAME] [PERSON_NAME] וואס איר האט [PERSON_NAME]." at bounding box center [790, 405] width 685 height 20
click at [728, 407] on li "[PERSON_NAME] [PERSON_NAME] וואס איר האט [PERSON_NAME]." at bounding box center [790, 405] width 685 height 20
drag, startPoint x: 834, startPoint y: 401, endPoint x: 705, endPoint y: 406, distance: 129.1
click at [713, 404] on li "[PERSON_NAME] [PERSON_NAME] וואס איר האט [PERSON_NAME]." at bounding box center [790, 405] width 685 height 20
click at [705, 406] on li "[PERSON_NAME] [PERSON_NAME] וואס איר האט [PERSON_NAME]." at bounding box center [790, 405] width 685 height 20
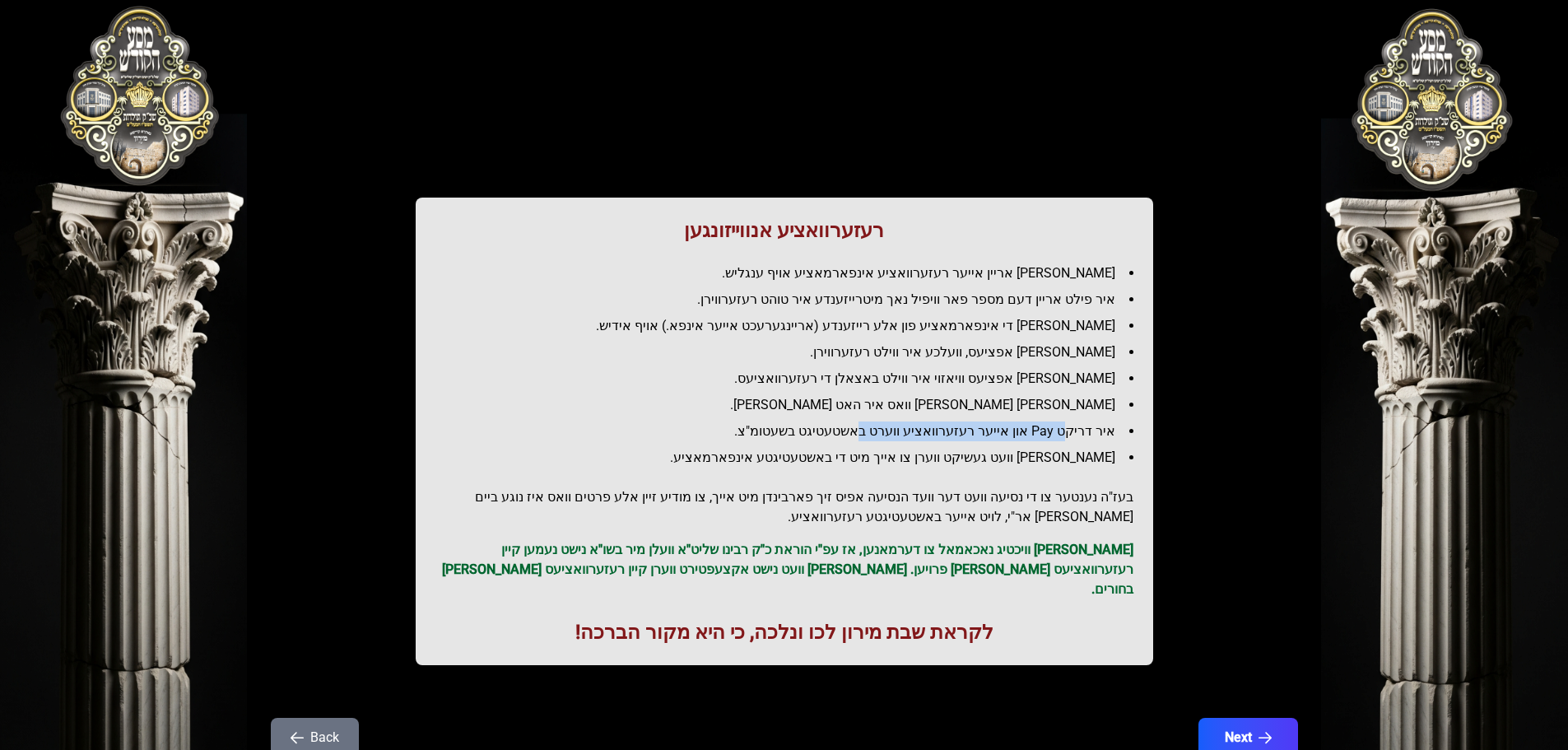
drag, startPoint x: 946, startPoint y: 424, endPoint x: 868, endPoint y: 428, distance: 78.1
click at [875, 427] on ul "[PERSON_NAME] אריין אייער רעזערוואציע אינפארמאציע אויף ענגליש. איר פילט אריין ד…" at bounding box center [784, 365] width 698 height 204
click at [858, 428] on li "איר דריקט Pay און אייער רעזערוואציע ווערט באשטעטיגט בשעטומ"צ." at bounding box center [790, 432] width 685 height 20
drag, startPoint x: 993, startPoint y: 447, endPoint x: 856, endPoint y: 464, distance: 138.1
click at [857, 464] on ul "[PERSON_NAME] אריין אייער רעזערוואציע אינפארמאציע אויף ענגליש. איר פילט אריין ד…" at bounding box center [784, 365] width 698 height 204
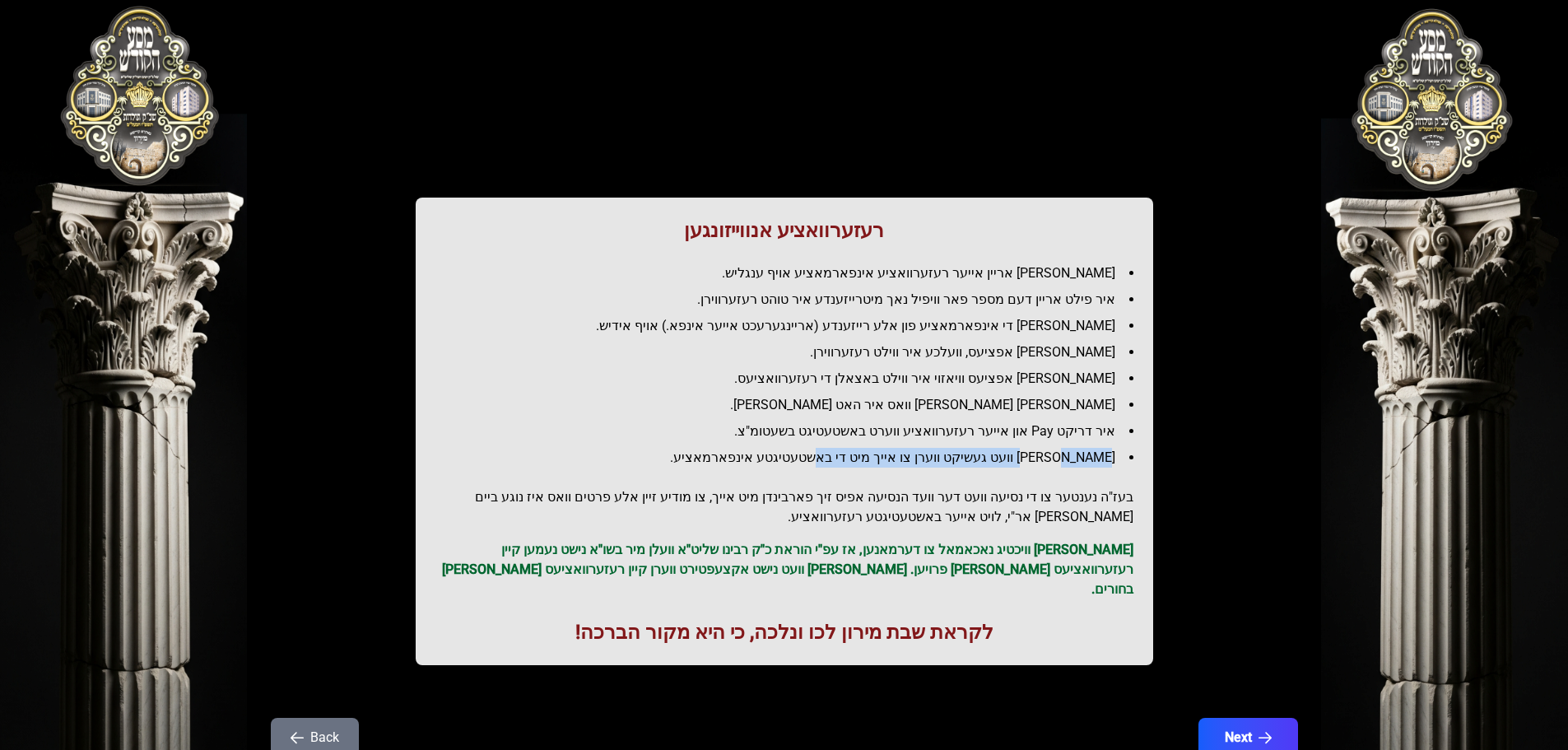
click at [853, 465] on li "[PERSON_NAME] וועט געשיקט ווערן צו אייך מיט די באשטעטיגטע אינפארמאציע." at bounding box center [790, 458] width 685 height 20
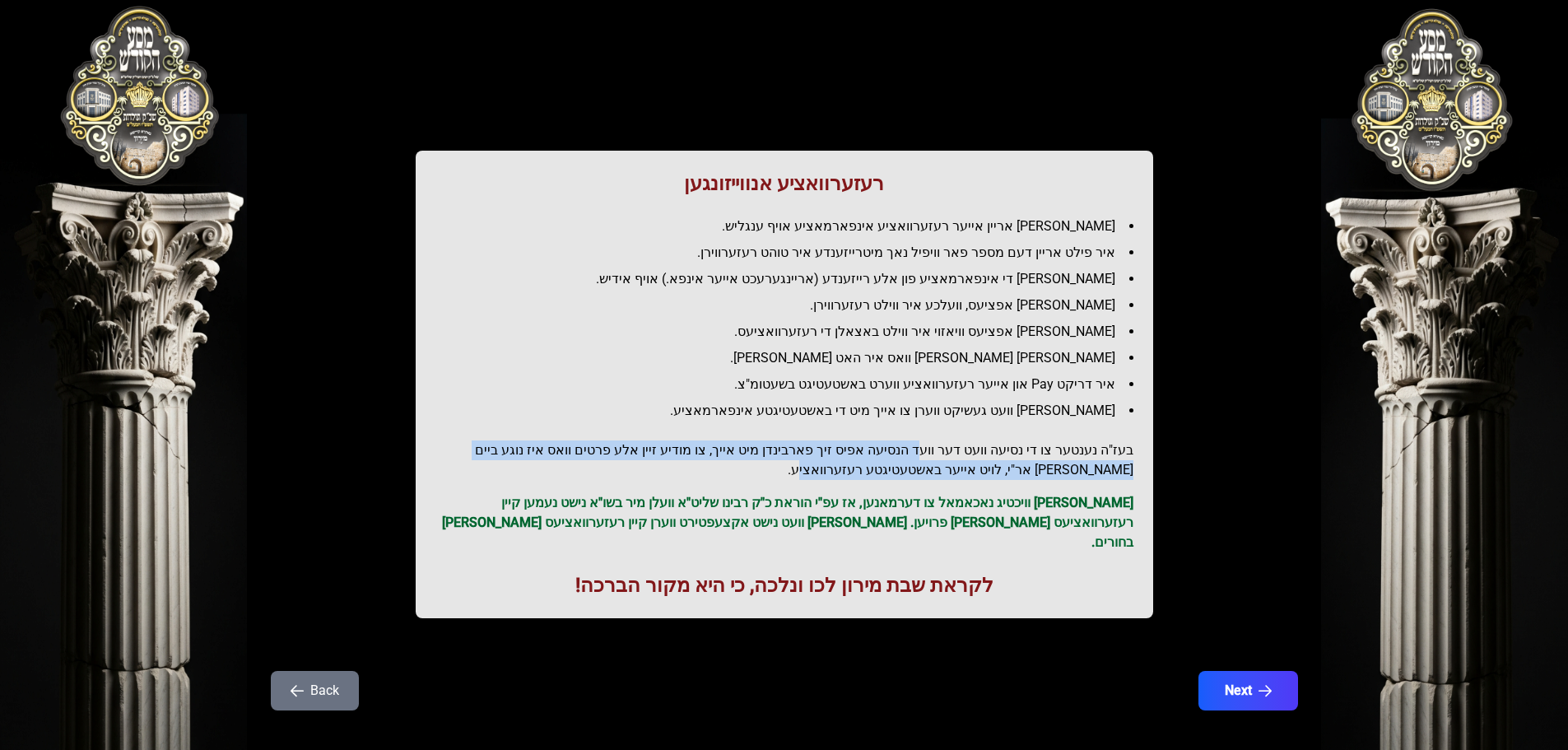
drag, startPoint x: 938, startPoint y: 425, endPoint x: 942, endPoint y: 474, distance: 49.2
click at [942, 474] on div "רעזערוואציע אנווייזונגען איר לייגט אריין אייער רעזערוואציע אינפארמאציע אויף ענג…" at bounding box center [784, 384] width 737 height 468
click at [942, 474] on h2 "בעז"ה נענטער צו די נסיעה וועט דער וועד הנסיעה אפיס זיך פארבינדן מיט אייך, צו מו…" at bounding box center [784, 459] width 698 height 39
drag, startPoint x: 1061, startPoint y: 446, endPoint x: 766, endPoint y: 463, distance: 295.5
click at [769, 463] on h2 "בעז"ה נענטער צו די נסיעה וועט דער וועד הנסיעה אפיס זיך פארבינדן מיט אייך, צו מו…" at bounding box center [784, 459] width 698 height 39
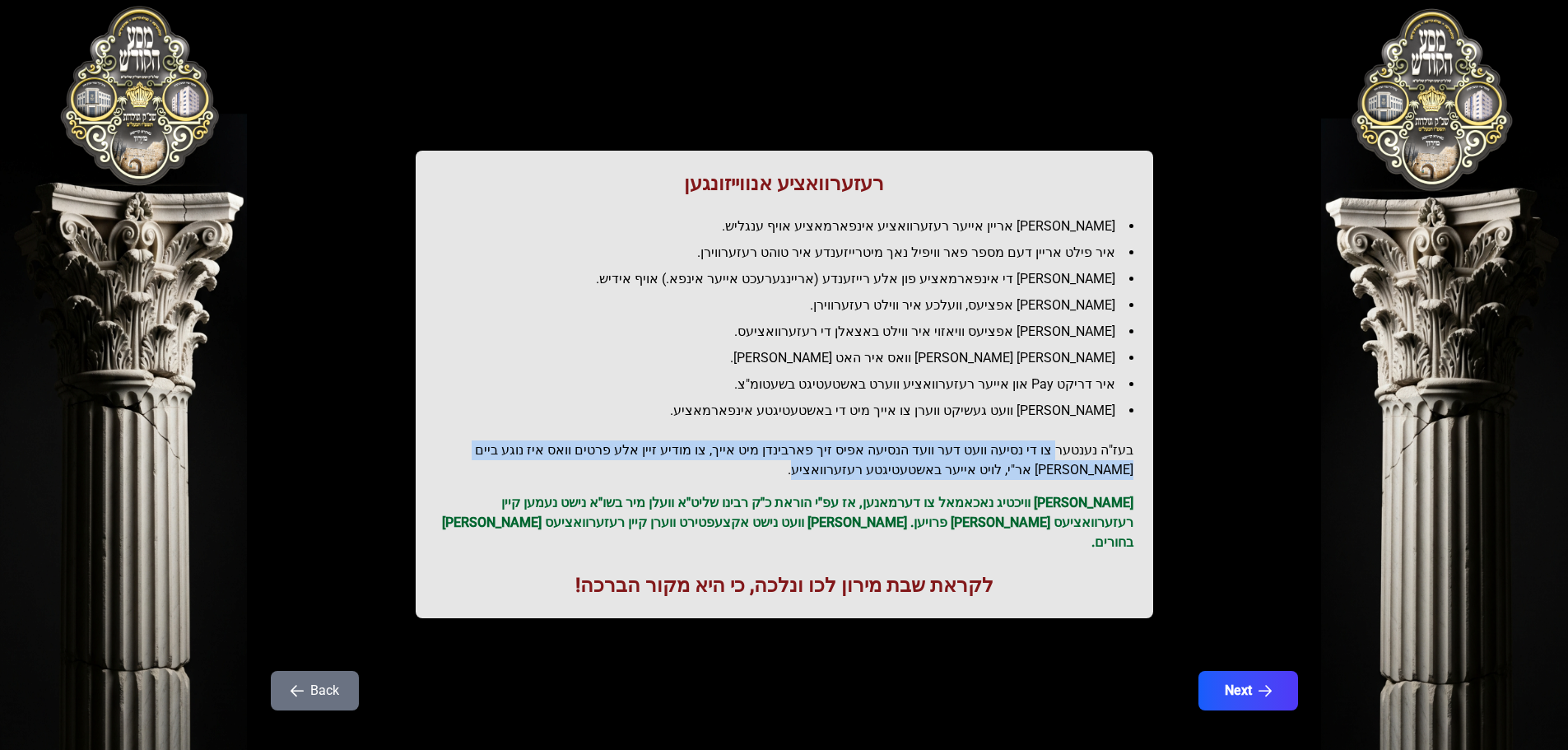
click at [756, 463] on h2 "בעז"ה נענטער צו די נסיעה וועט דער וועד הנסיעה אפיס זיך פארבינדן מיט אייך, צו מו…" at bounding box center [784, 459] width 698 height 39
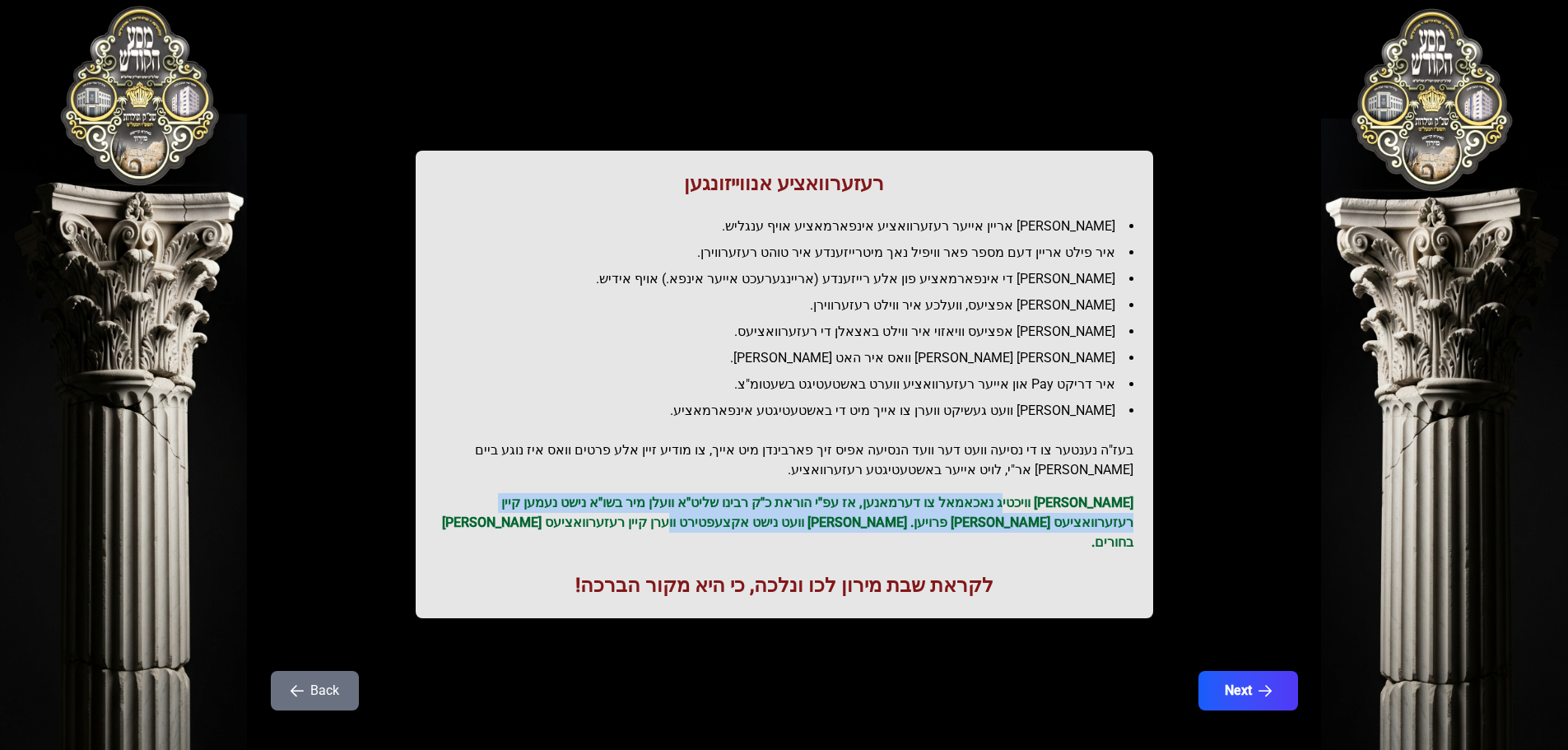
drag, startPoint x: 1020, startPoint y: 488, endPoint x: 812, endPoint y: 523, distance: 210.9
click at [818, 522] on div "רעזערוואציע אנווייזונגען איר לייגט אריין אייער רעזערוואציע אינפארמאציע אויף ענג…" at bounding box center [784, 384] width 737 height 468
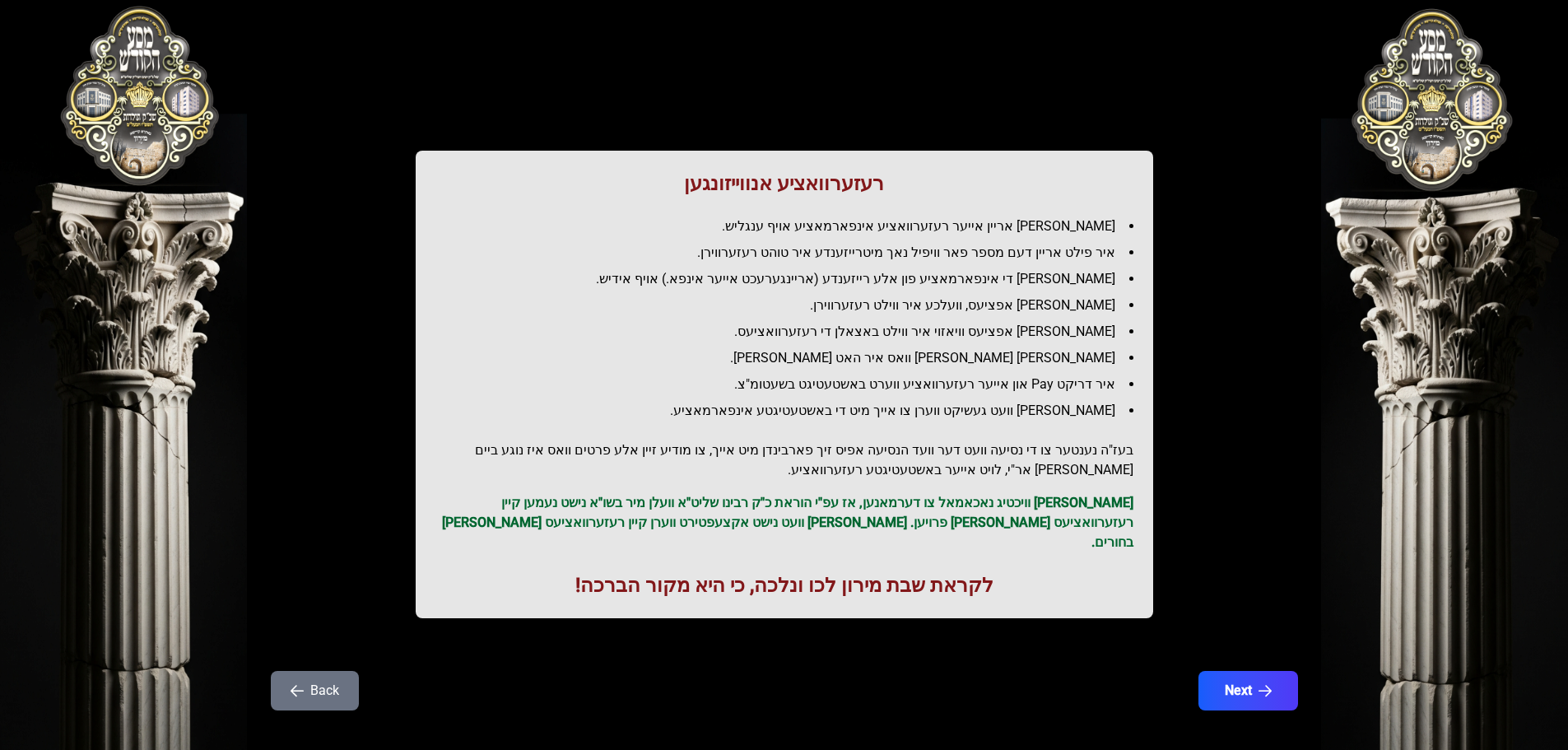
click at [812, 523] on p "[PERSON_NAME] וויכטיג נאכאמאל צו דערמאנען, אז עפ"י הוראת כ"ק רבינו שליט"א וועלן…" at bounding box center [784, 523] width 698 height 60
drag, startPoint x: 811, startPoint y: 513, endPoint x: 806, endPoint y: 531, distance: 18.7
click at [806, 531] on p "[PERSON_NAME] וויכטיג נאכאמאל צו דערמאנען, אז עפ"י הוראת כ"ק רבינו שליט"א וועלן…" at bounding box center [784, 523] width 698 height 60
drag, startPoint x: 1027, startPoint y: 516, endPoint x: 800, endPoint y: 521, distance: 227.1
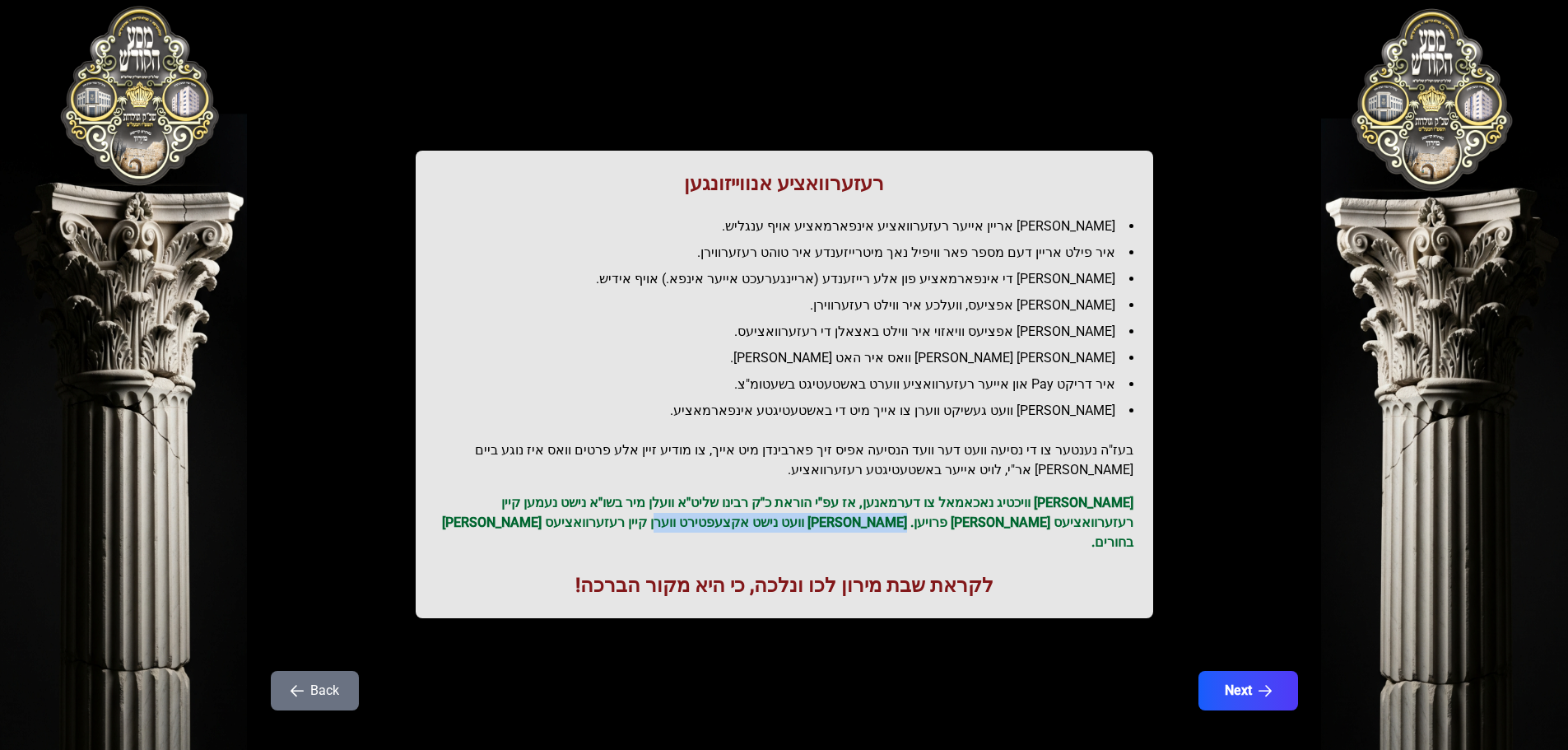
click at [800, 521] on p "[PERSON_NAME] וויכטיג נאכאמאל צו דערמאנען, אז עפ"י הוראת כ"ק רבינו שליט"א וועלן…" at bounding box center [784, 523] width 698 height 60
click at [799, 521] on p "[PERSON_NAME] וויכטיג נאכאמאל צו דערמאנען, אז עפ"י הוראת כ"ק רבינו שליט"א וועלן…" at bounding box center [784, 523] width 698 height 60
click at [1275, 670] on button "Next" at bounding box center [1248, 690] width 105 height 41
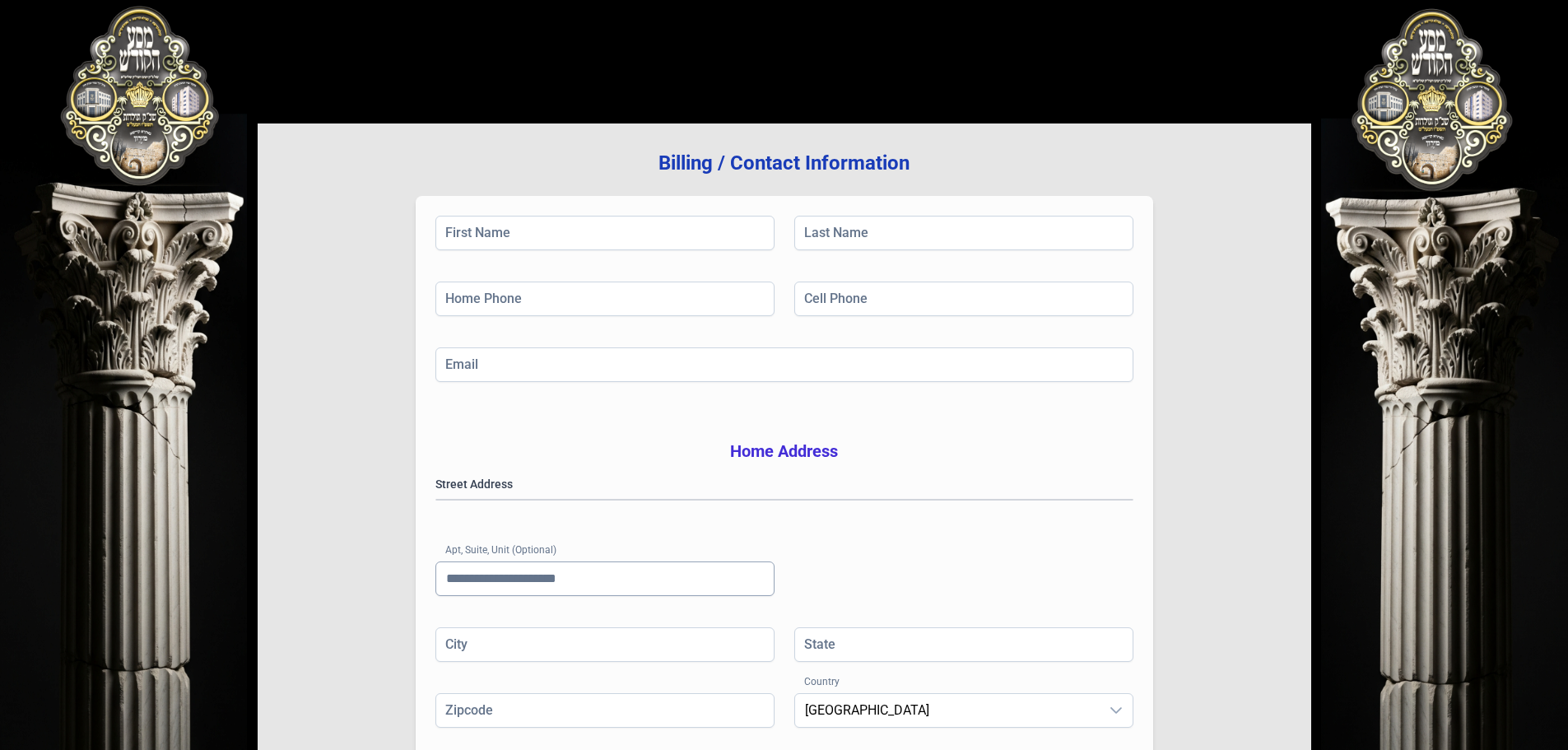
scroll to position [0, 0]
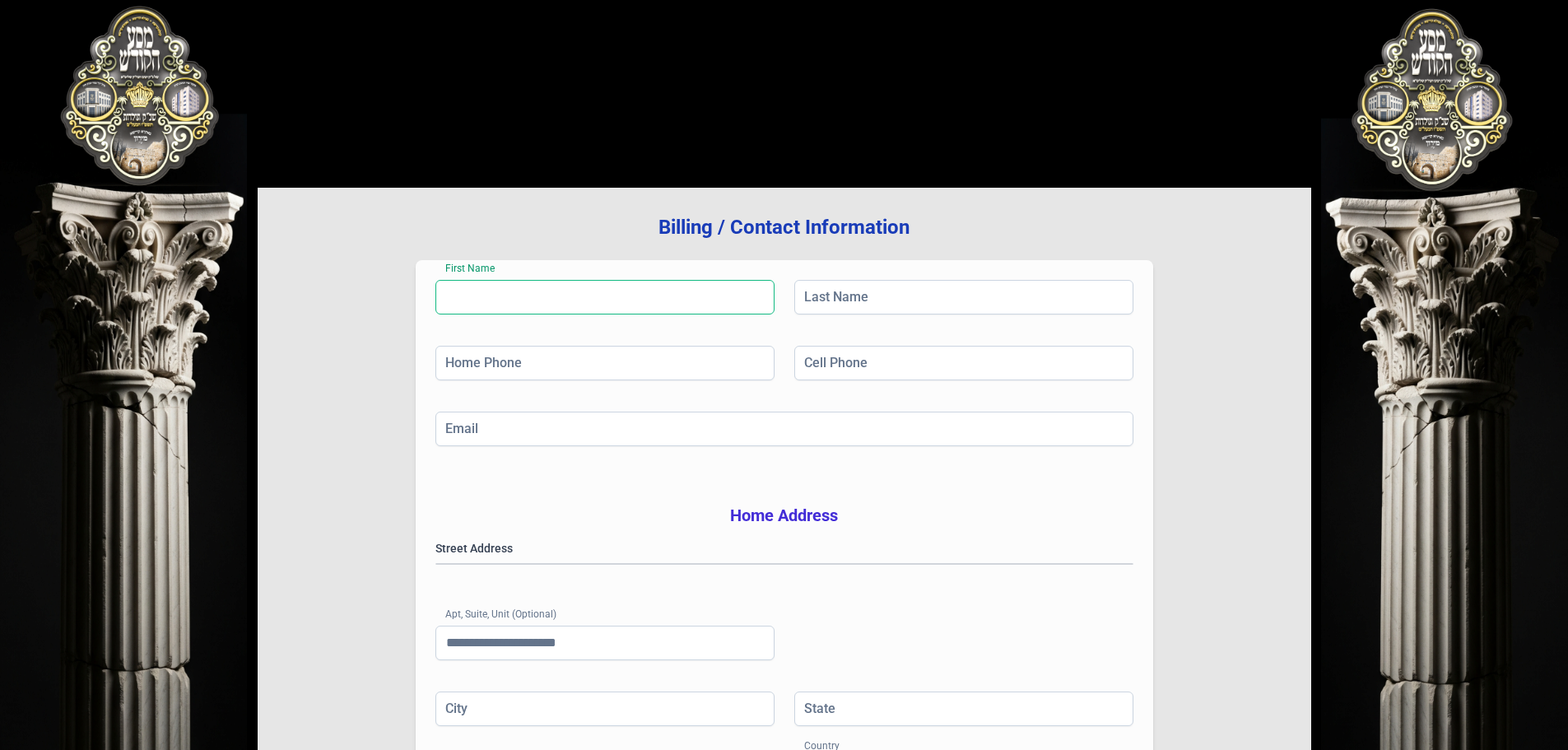
click at [512, 296] on input "First Name" at bounding box center [605, 297] width 339 height 35
type input "***"
click at [880, 292] on input "Last Name" at bounding box center [964, 297] width 339 height 35
type input "**"
click at [860, 353] on input "Cell Phone" at bounding box center [964, 363] width 339 height 35
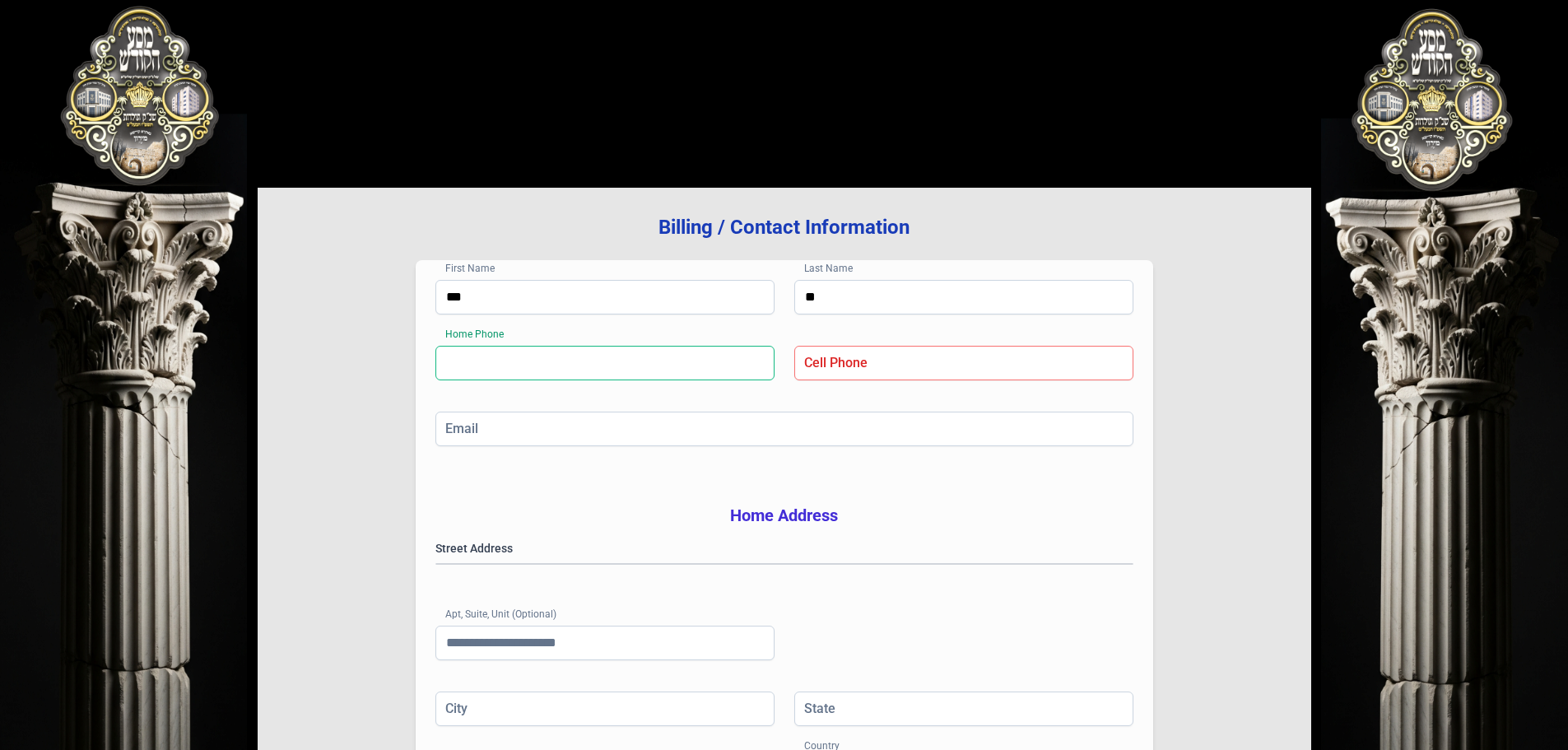
click at [665, 364] on input "Home Phone" at bounding box center [605, 363] width 339 height 35
click at [862, 370] on input "Cell Phone" at bounding box center [964, 363] width 339 height 35
